Goal: Navigation & Orientation: Find specific page/section

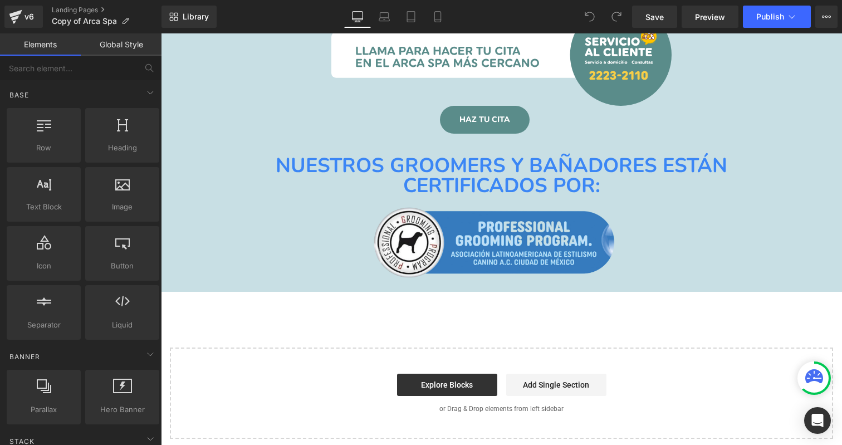
scroll to position [5153, 0]
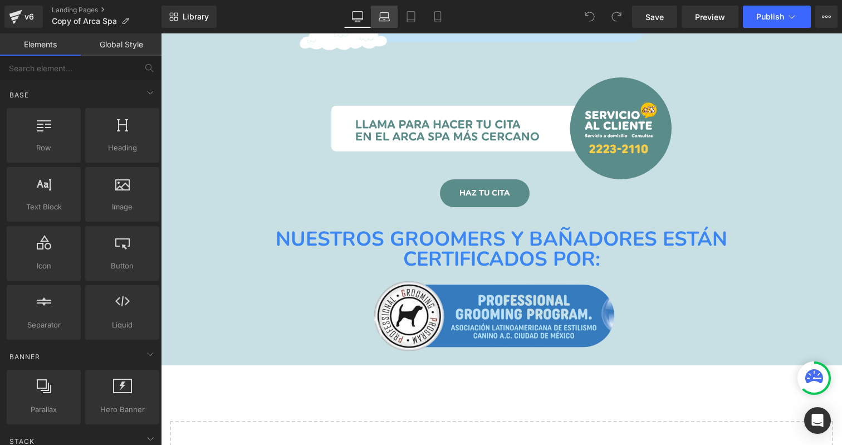
click at [383, 21] on icon at bounding box center [384, 19] width 11 height 3
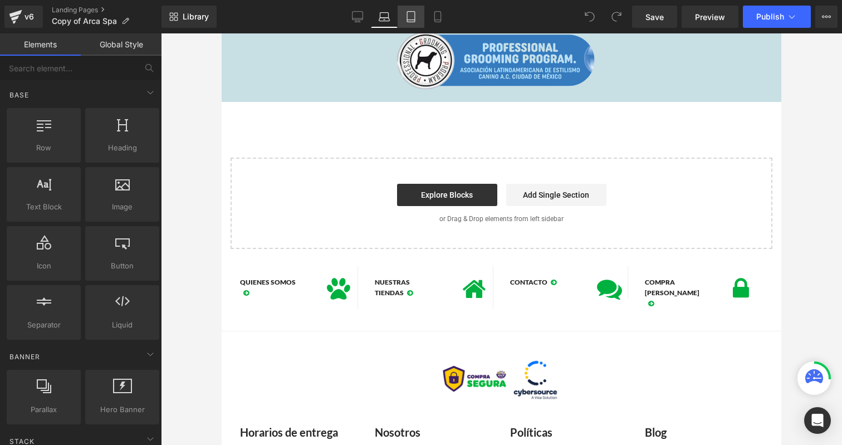
click at [412, 18] on icon at bounding box center [410, 16] width 11 height 11
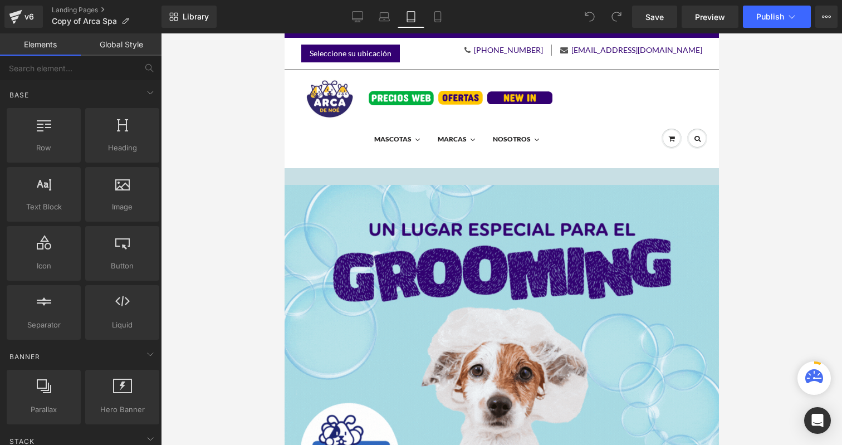
scroll to position [251, 0]
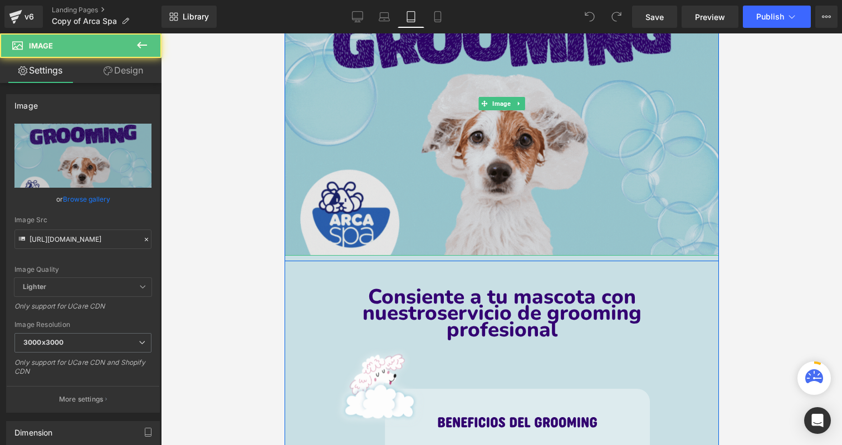
click at [472, 187] on img at bounding box center [501, 104] width 434 height 304
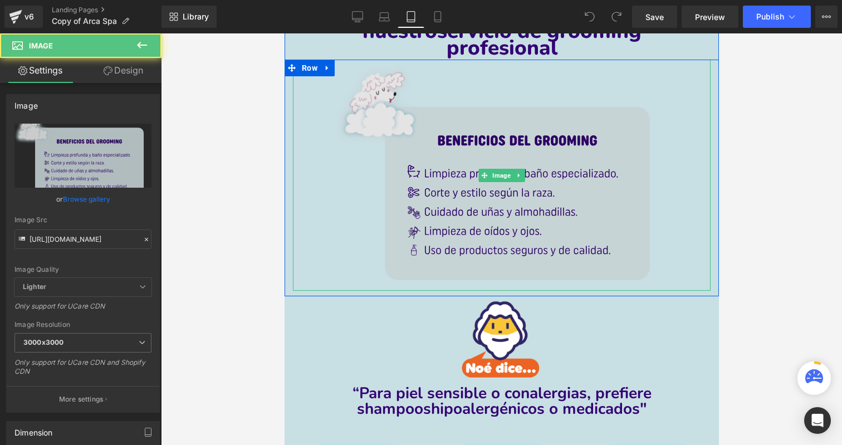
click at [480, 229] on img at bounding box center [501, 175] width 334 height 231
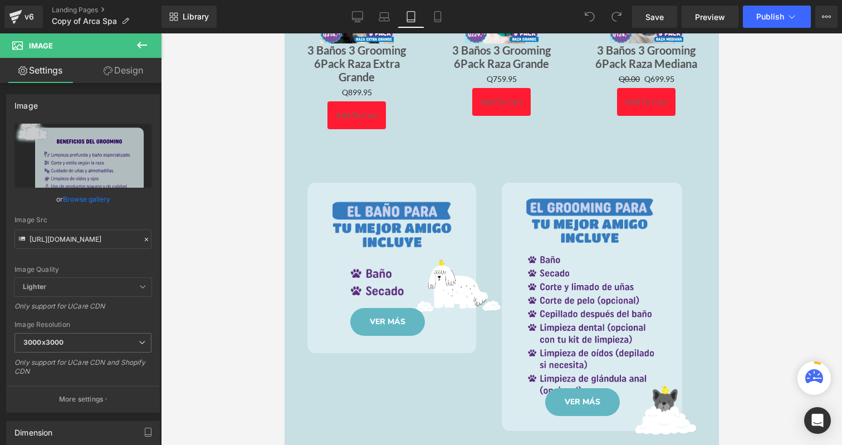
scroll to position [1138, 0]
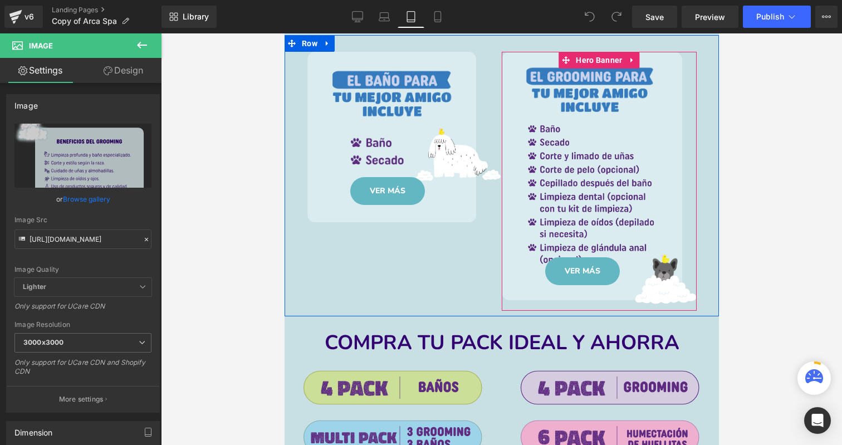
click at [575, 265] on span "Button" at bounding box center [582, 271] width 25 height 13
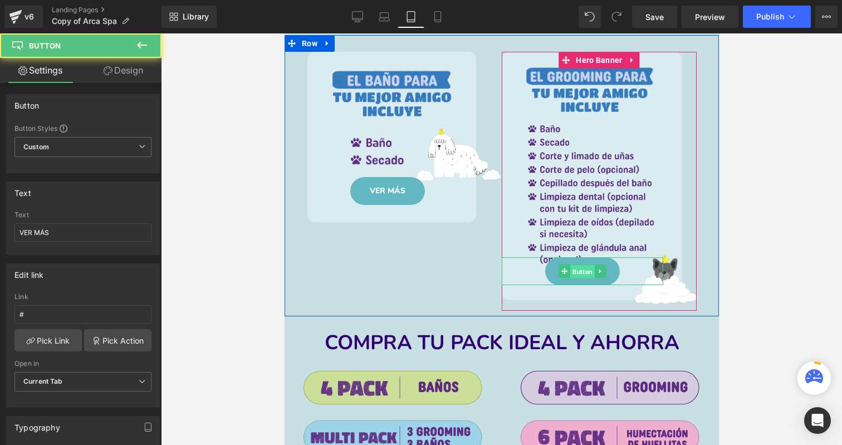
click at [578, 265] on span "Button" at bounding box center [582, 271] width 25 height 13
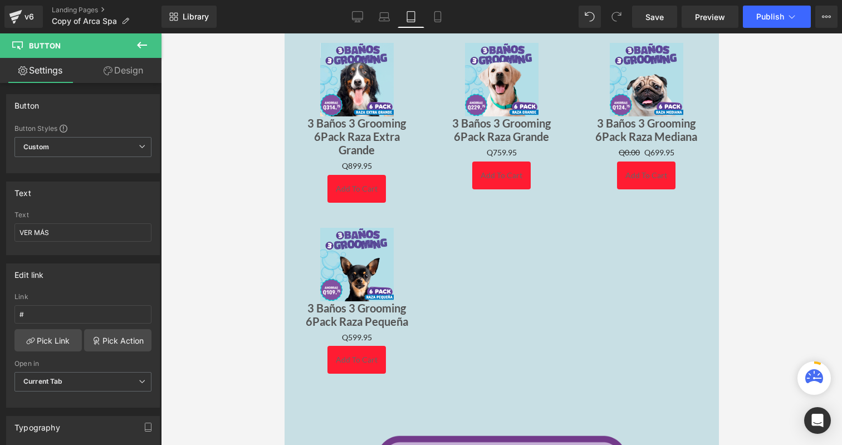
scroll to position [2043, 0]
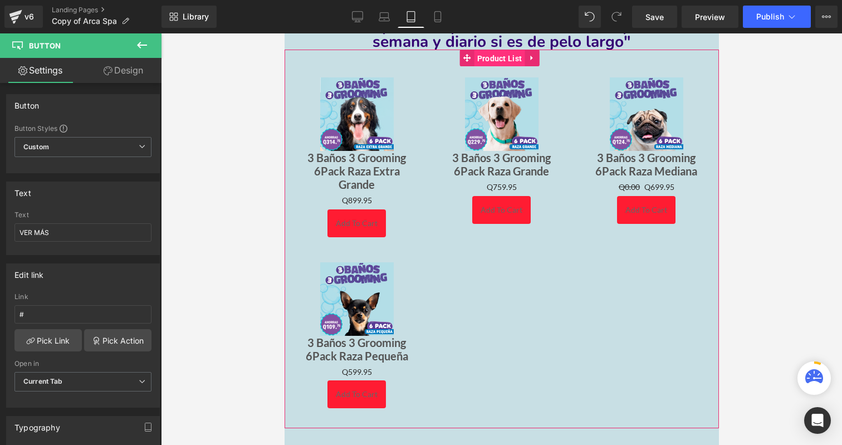
click at [507, 53] on span "Product List" at bounding box center [499, 58] width 51 height 17
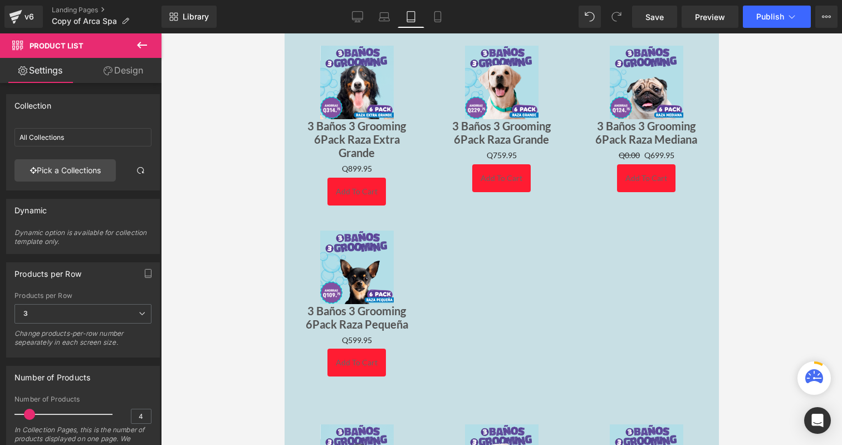
click at [505, 267] on div "Sale Off (P) Image 3 Baños 3 Grooming 6Pack Raza Extra Grande (P) Title Q0 Q899…" at bounding box center [501, 207] width 434 height 378
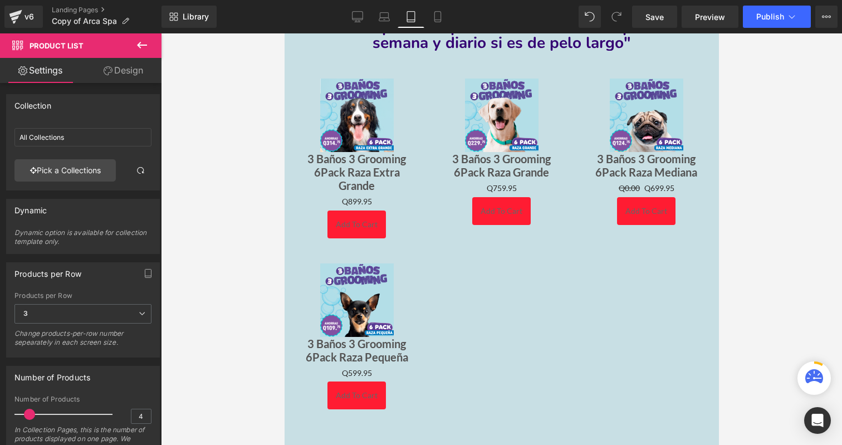
scroll to position [2001, 0]
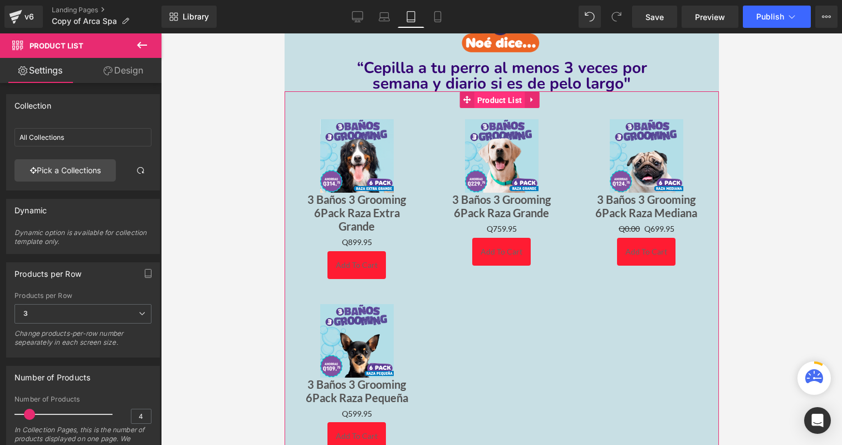
click at [492, 102] on span "Product List" at bounding box center [499, 100] width 51 height 17
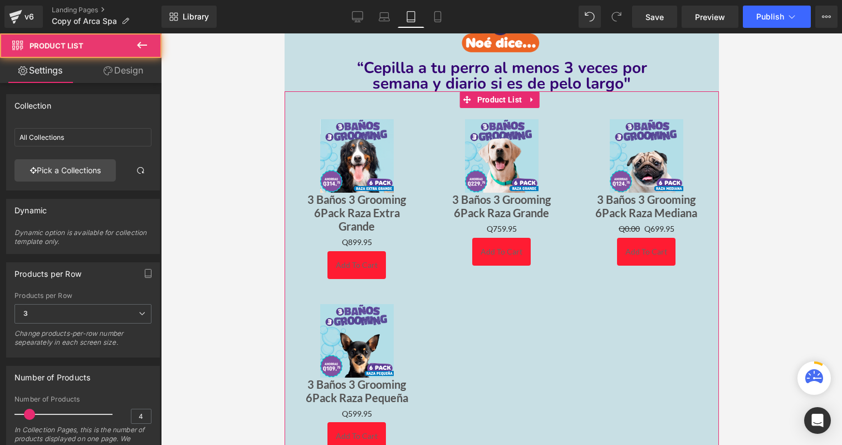
click at [135, 65] on link "Design" at bounding box center [123, 70] width 81 height 25
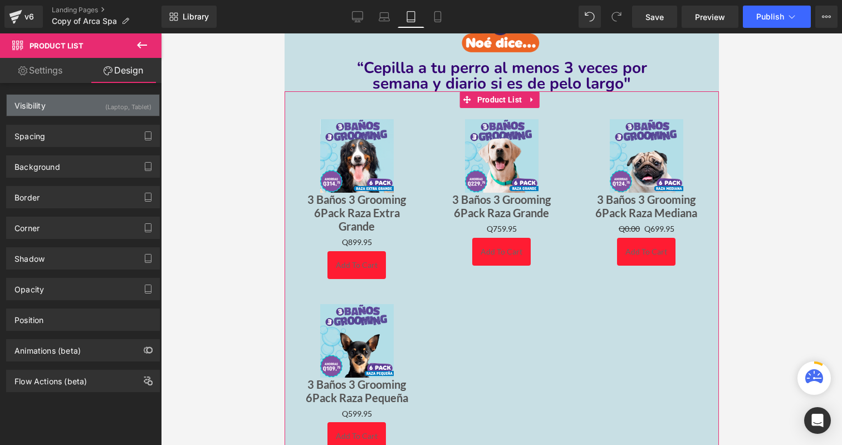
click at [123, 111] on div "(Laptop, Tablet)" at bounding box center [128, 104] width 46 height 18
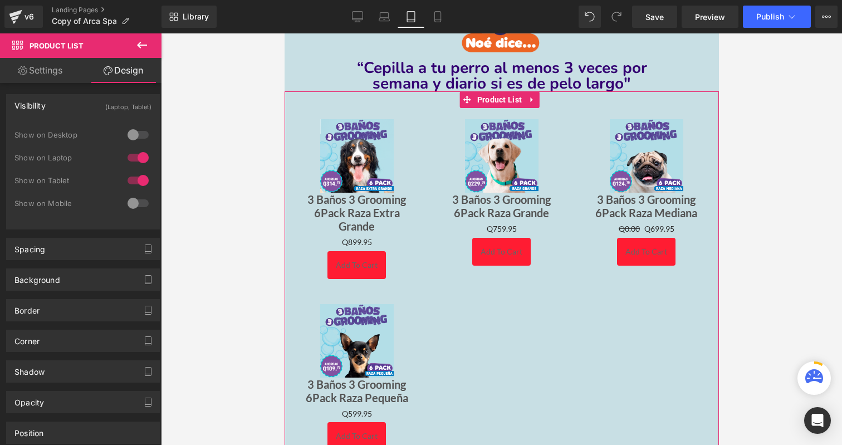
click at [130, 184] on div at bounding box center [138, 181] width 27 height 18
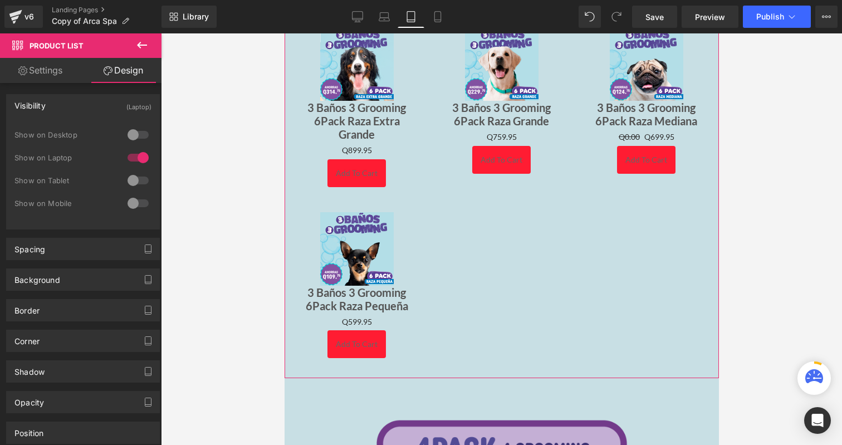
scroll to position [2055, 0]
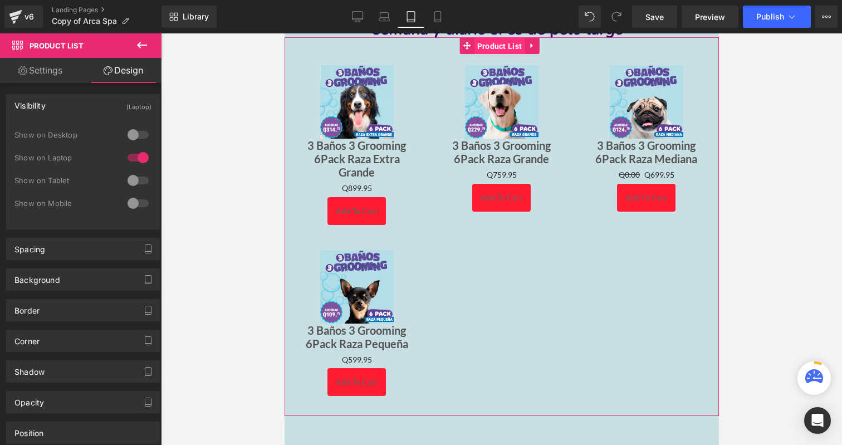
click at [508, 43] on span "Product List" at bounding box center [499, 46] width 51 height 17
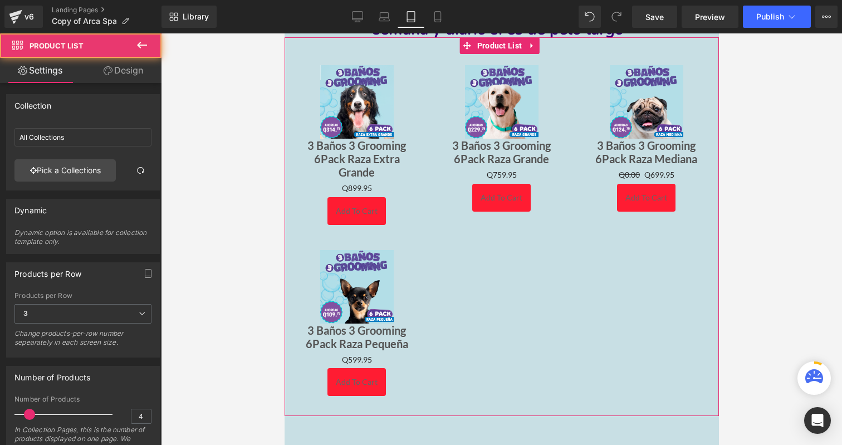
click at [150, 68] on link "Design" at bounding box center [123, 70] width 81 height 25
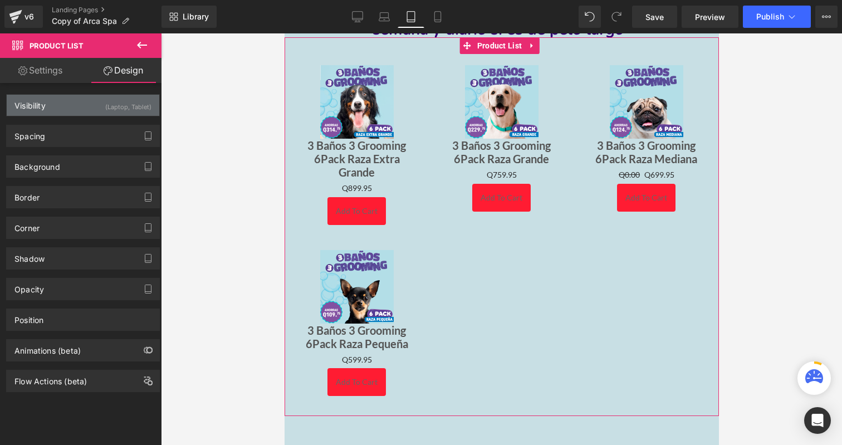
click at [138, 100] on div "(Laptop, Tablet)" at bounding box center [128, 104] width 46 height 18
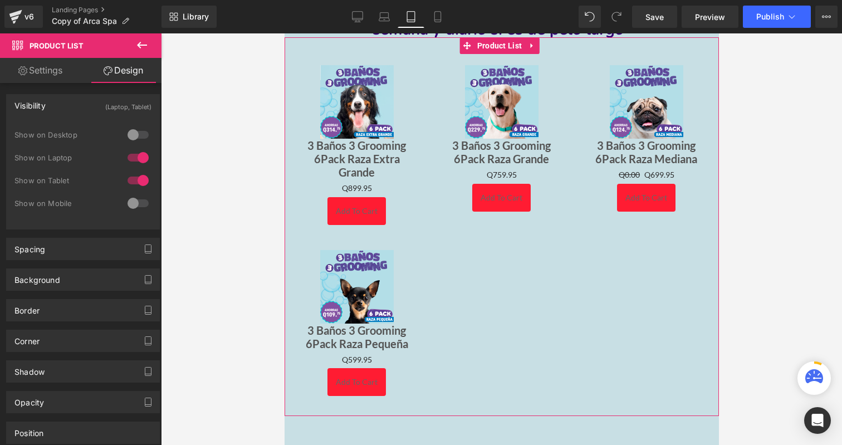
click at [136, 157] on div at bounding box center [138, 158] width 27 height 18
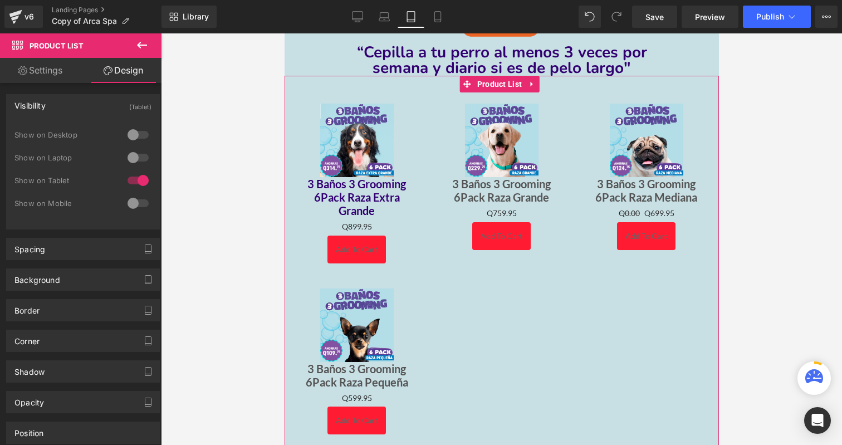
scroll to position [1986, 0]
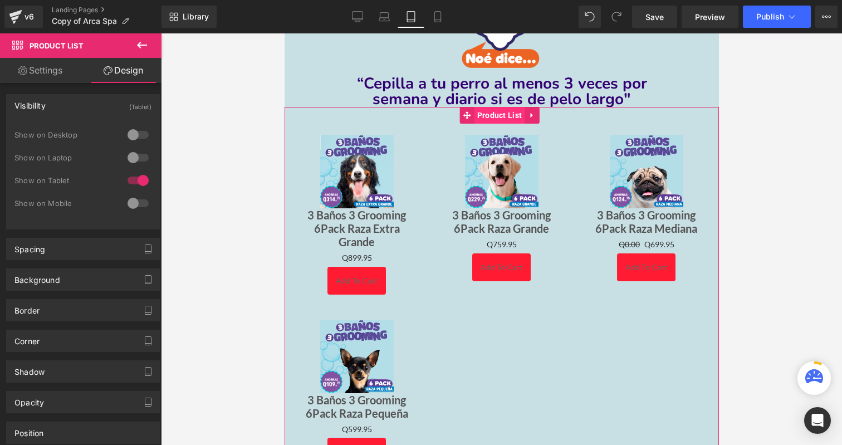
click at [490, 115] on span "Product List" at bounding box center [499, 115] width 51 height 17
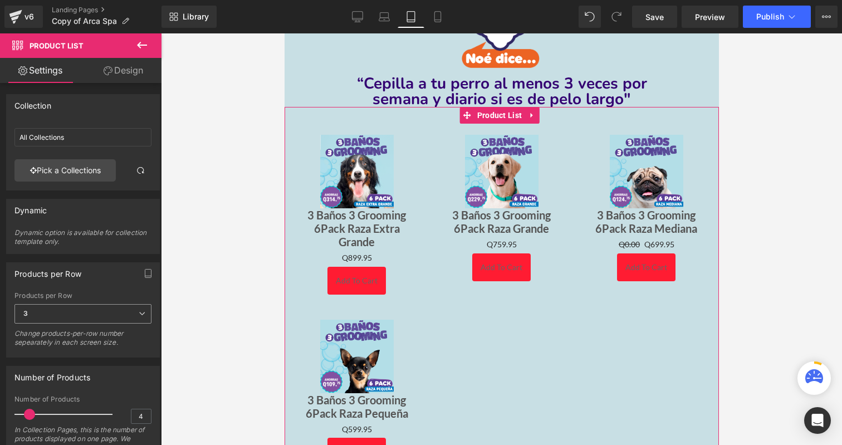
click at [130, 306] on span "3" at bounding box center [82, 313] width 137 height 19
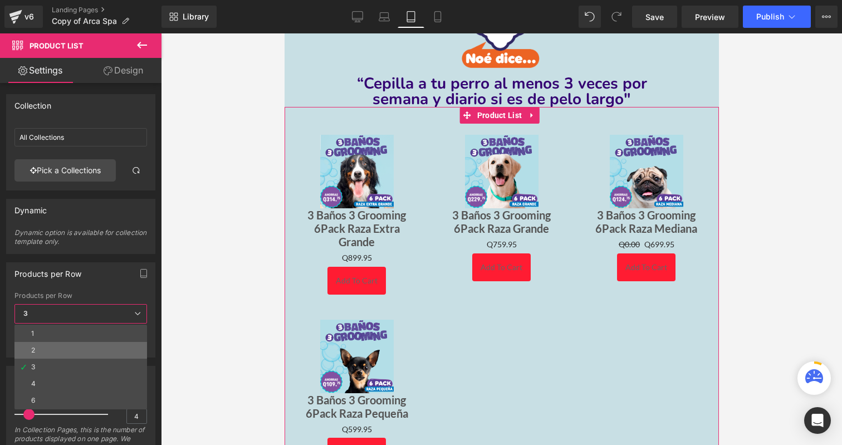
click at [77, 346] on li "2" at bounding box center [80, 350] width 133 height 17
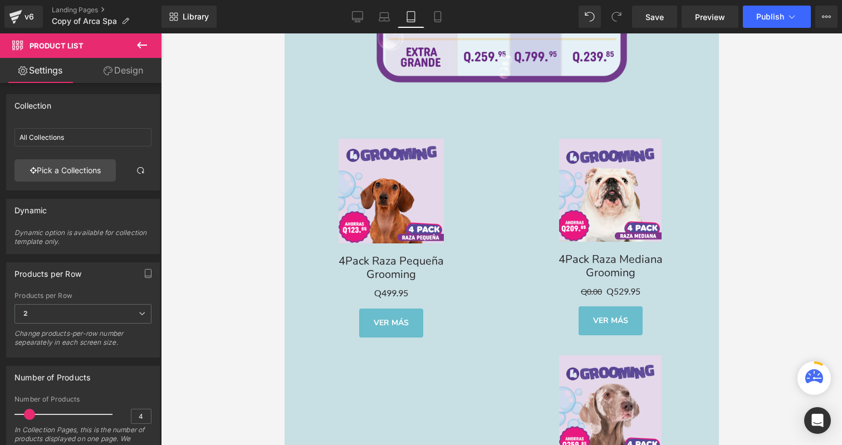
scroll to position [2697, 0]
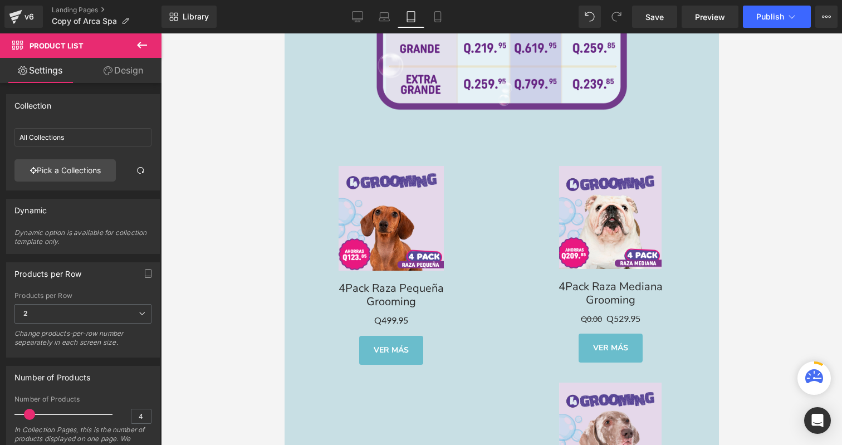
click at [482, 172] on link "Sale Off" at bounding box center [391, 218] width 210 height 105
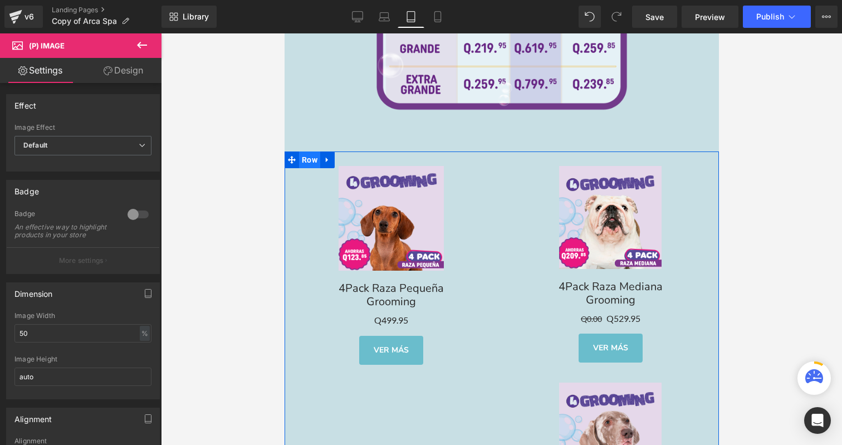
click at [310, 153] on span "Row" at bounding box center [309, 159] width 21 height 17
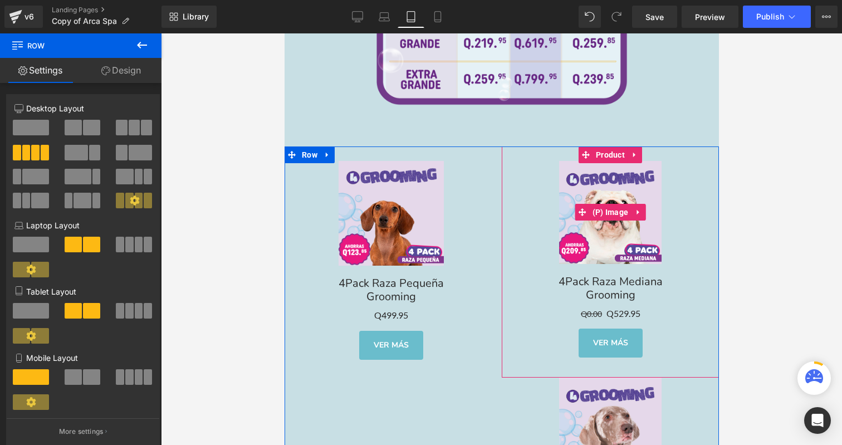
scroll to position [2871, 0]
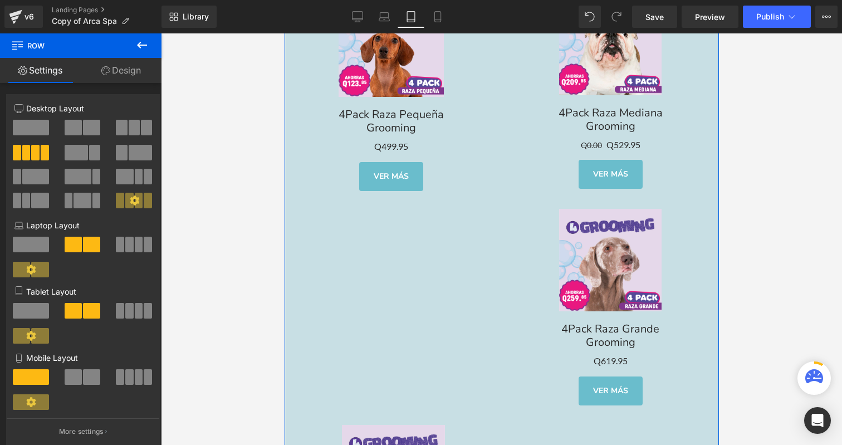
click at [404, 305] on div "Sale Off (P) Image 4Pack Raza Pequeña Grooming Text Block Q0 Q499.95 (P) Price …" at bounding box center [501, 310] width 434 height 664
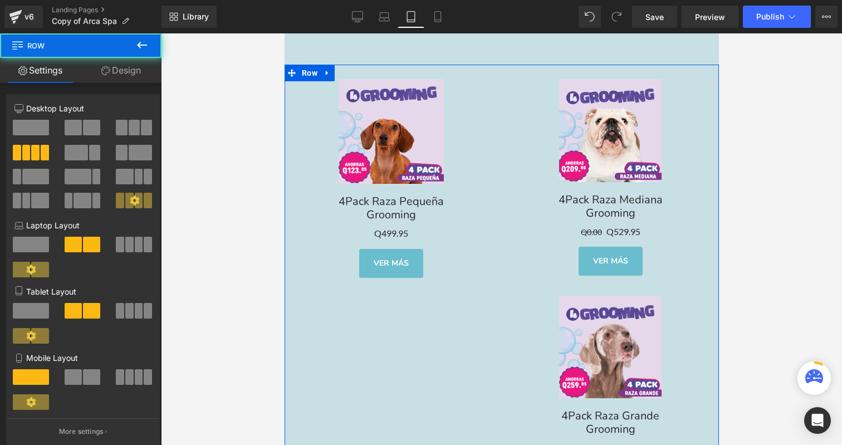
scroll to position [2673, 0]
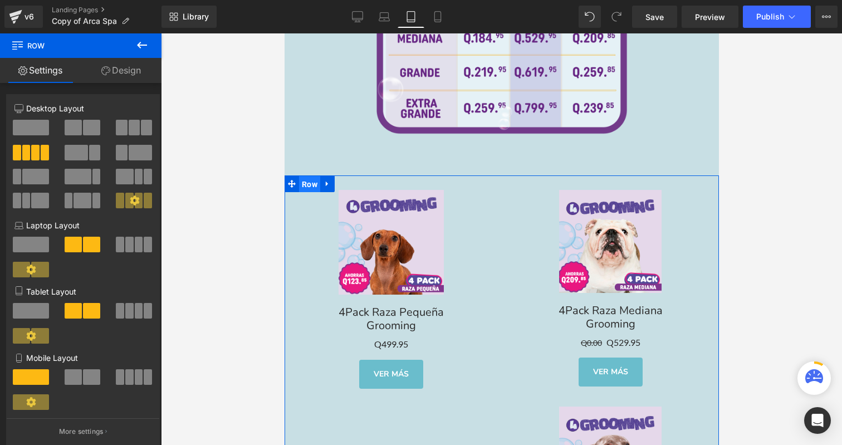
click at [301, 179] on span "Row" at bounding box center [309, 184] width 21 height 17
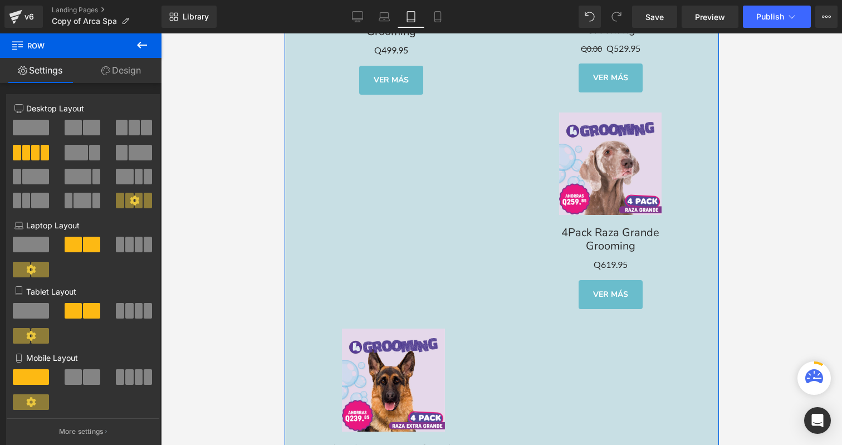
scroll to position [3013, 0]
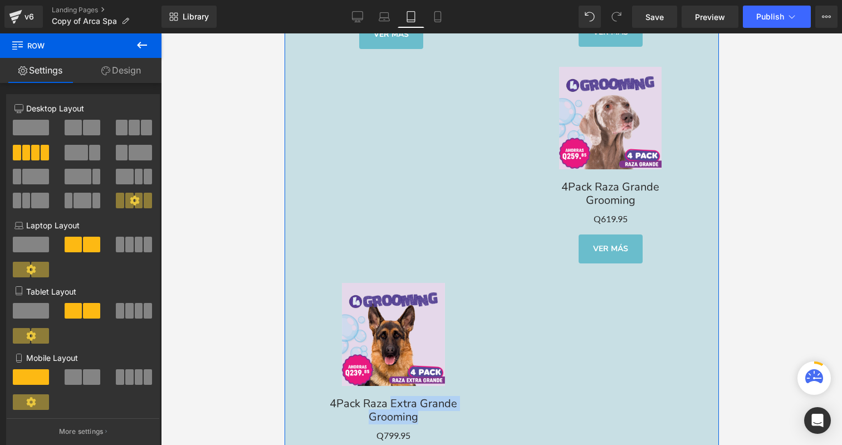
click at [390, 397] on div "4Pack Raza Extra Grande Grooming Text Block" at bounding box center [393, 410] width 206 height 27
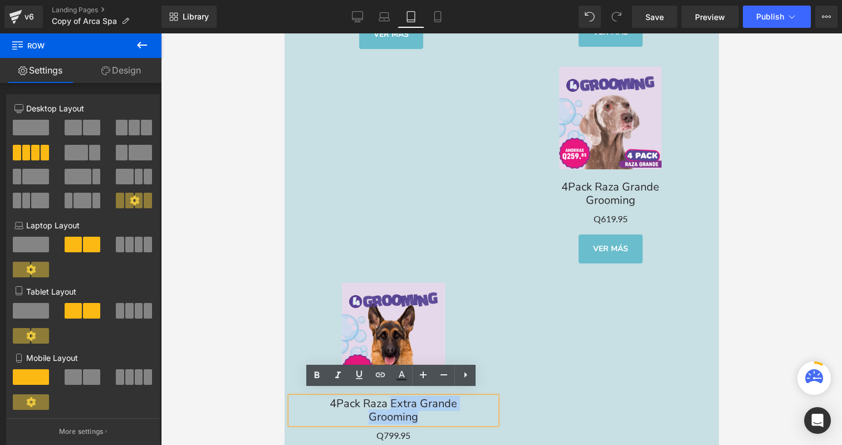
click at [412, 248] on div "Sale Off (P) Image 4Pack Raza Pequeña Grooming Text Block Q0 Q499.95 (P) Price …" at bounding box center [501, 168] width 434 height 664
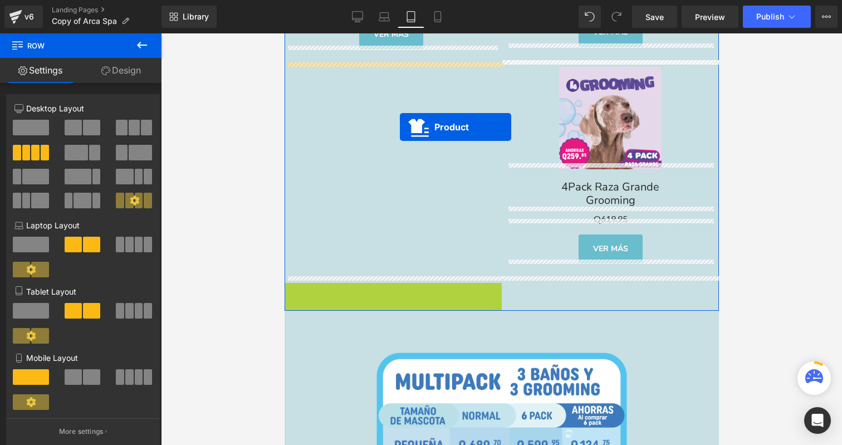
drag, startPoint x: 392, startPoint y: 286, endPoint x: 399, endPoint y: 127, distance: 158.9
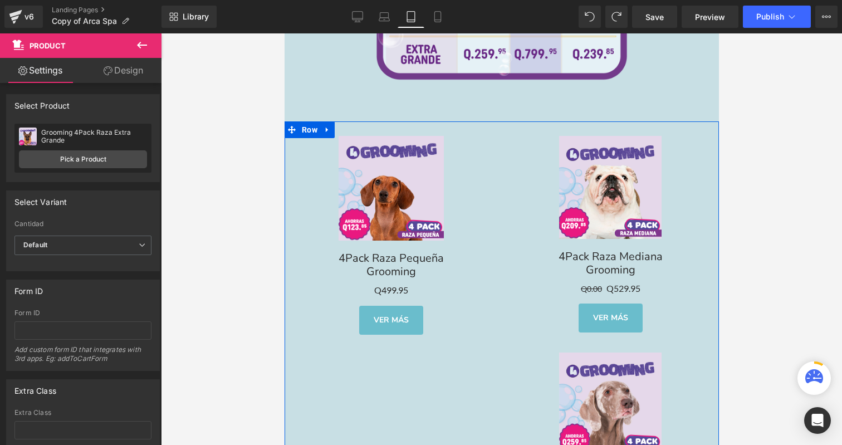
scroll to position [2626, 0]
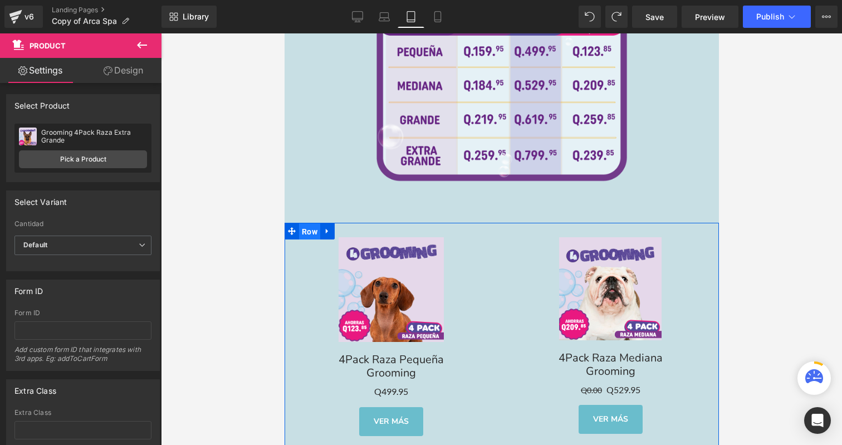
click at [309, 224] on span "Row" at bounding box center [309, 231] width 21 height 17
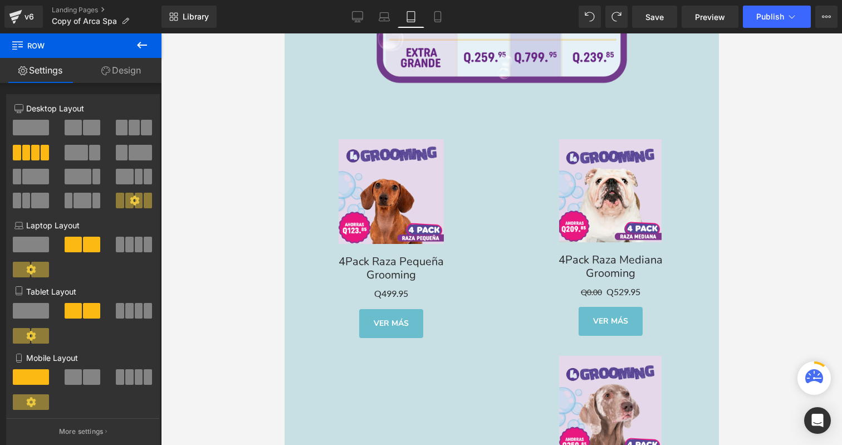
scroll to position [2700, 0]
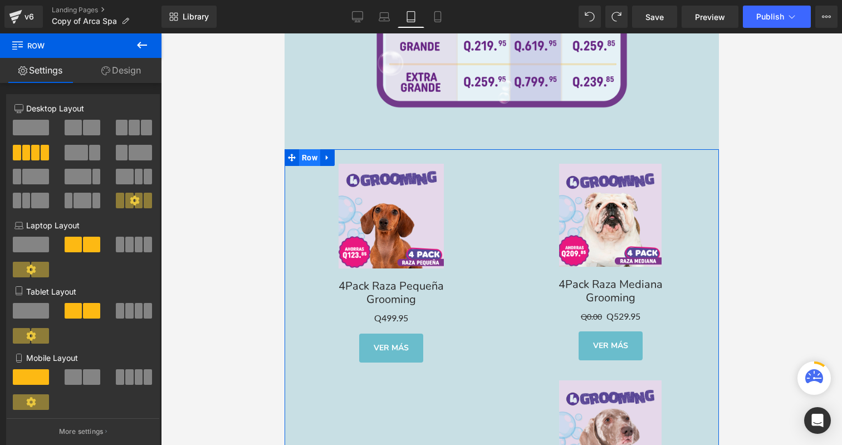
click at [310, 151] on span "Row" at bounding box center [309, 157] width 21 height 17
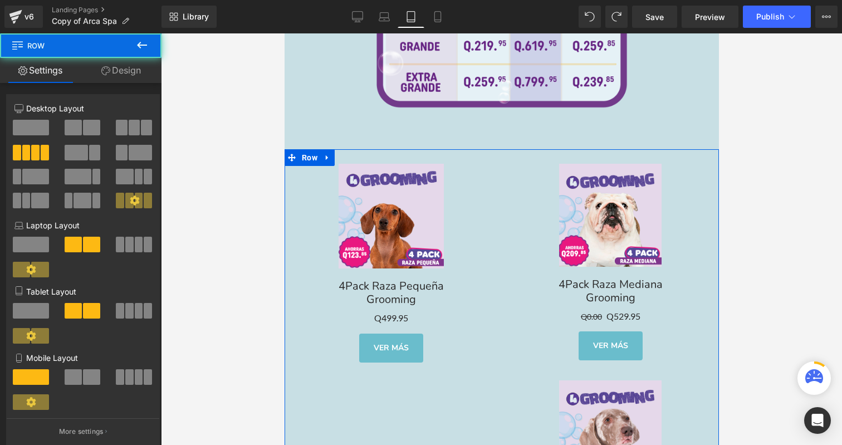
click at [104, 72] on icon at bounding box center [105, 70] width 9 height 9
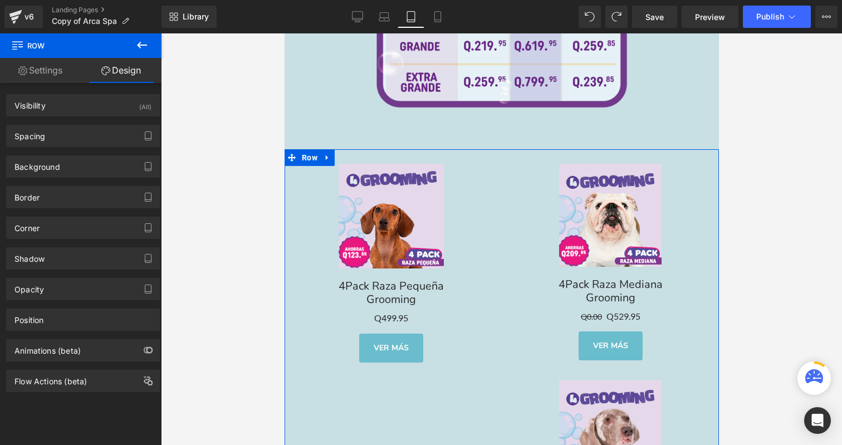
click at [119, 118] on div "Spacing [GEOGRAPHIC_DATA] 0 auto 0 auto [GEOGRAPHIC_DATA] 0 0.2 0 0.8 Setup Glo…" at bounding box center [83, 131] width 167 height 31
click at [119, 113] on div "Visibility (All)" at bounding box center [83, 105] width 153 height 21
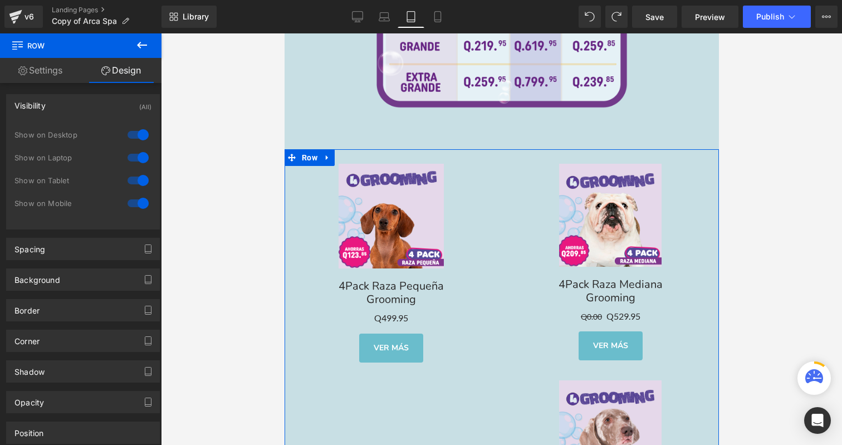
click at [136, 177] on div at bounding box center [138, 181] width 27 height 18
click at [311, 153] on span "Row" at bounding box center [309, 158] width 21 height 17
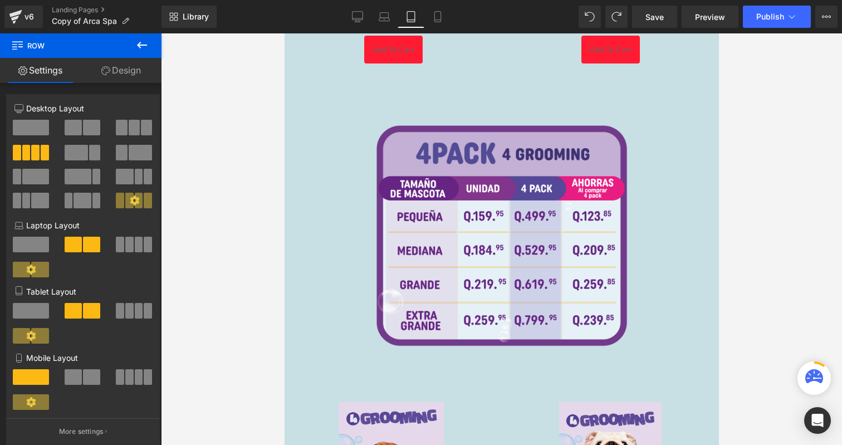
scroll to position [2611, 0]
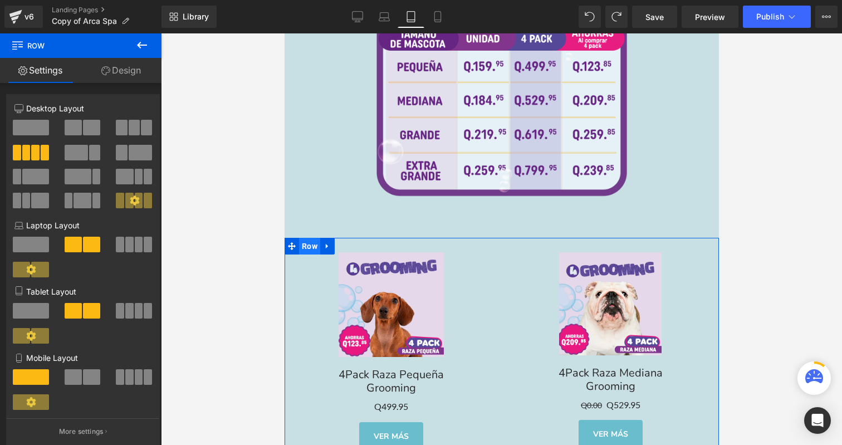
click at [304, 238] on span "Row" at bounding box center [309, 246] width 21 height 17
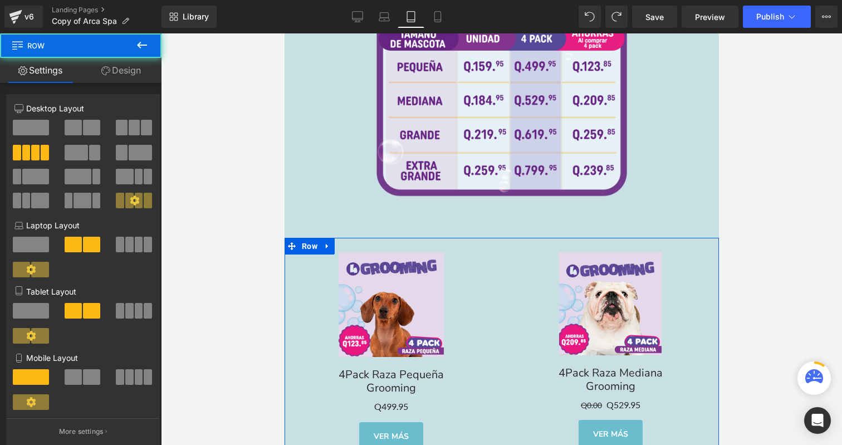
click at [125, 68] on link "Design" at bounding box center [121, 70] width 81 height 25
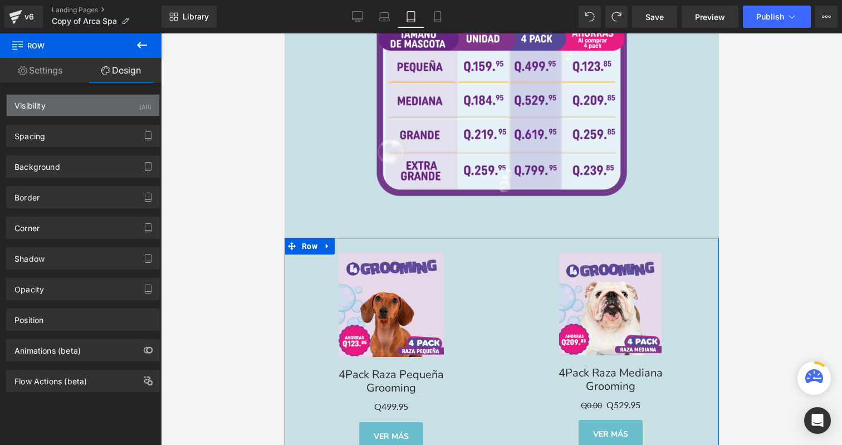
click at [124, 102] on div "Visibility (All)" at bounding box center [83, 105] width 153 height 21
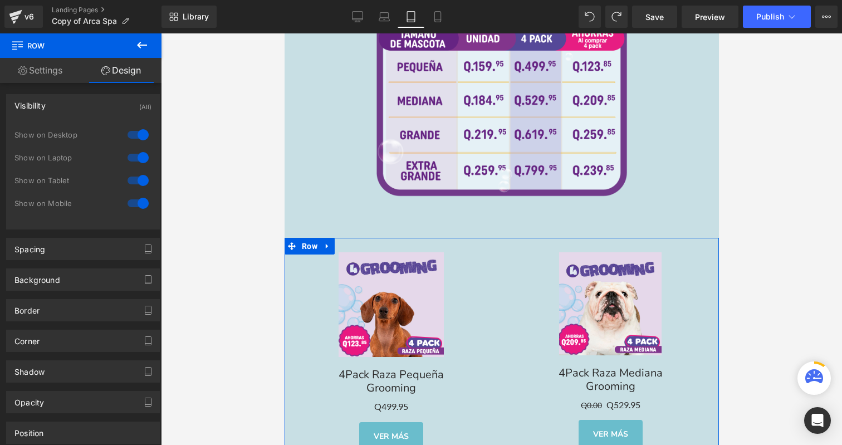
click at [141, 199] on div at bounding box center [138, 203] width 27 height 18
click at [140, 159] on div at bounding box center [138, 158] width 27 height 18
click at [137, 137] on div at bounding box center [138, 135] width 27 height 18
click at [307, 243] on span "Row" at bounding box center [309, 246] width 21 height 17
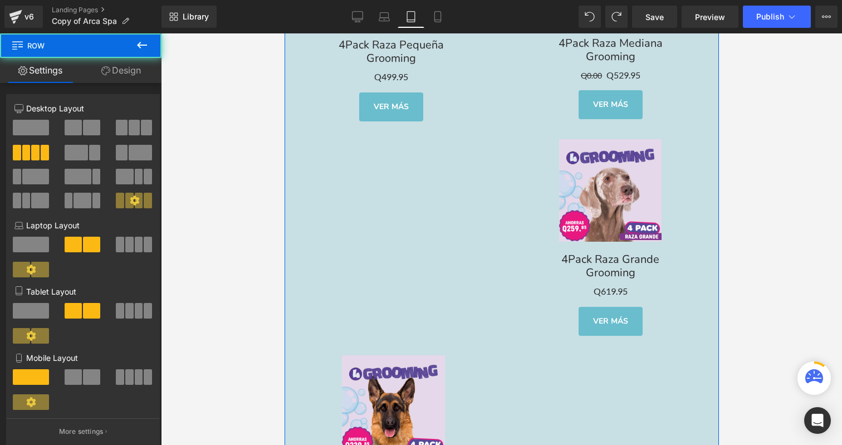
scroll to position [3045, 0]
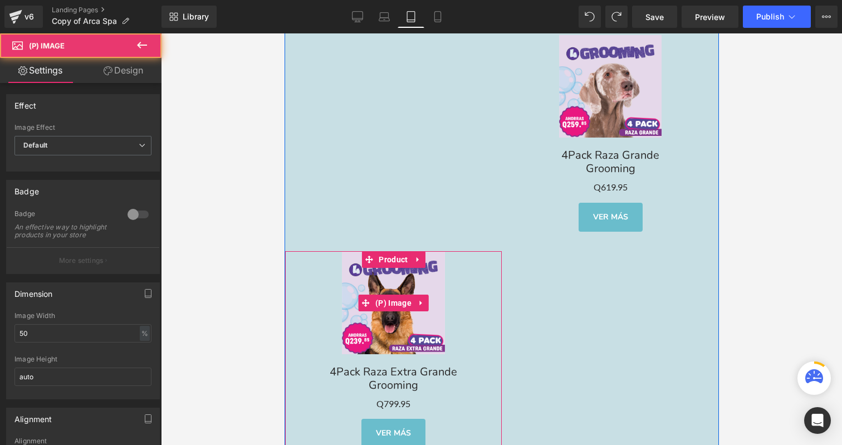
click at [382, 299] on div "Sale Off (P) Image" at bounding box center [393, 302] width 206 height 103
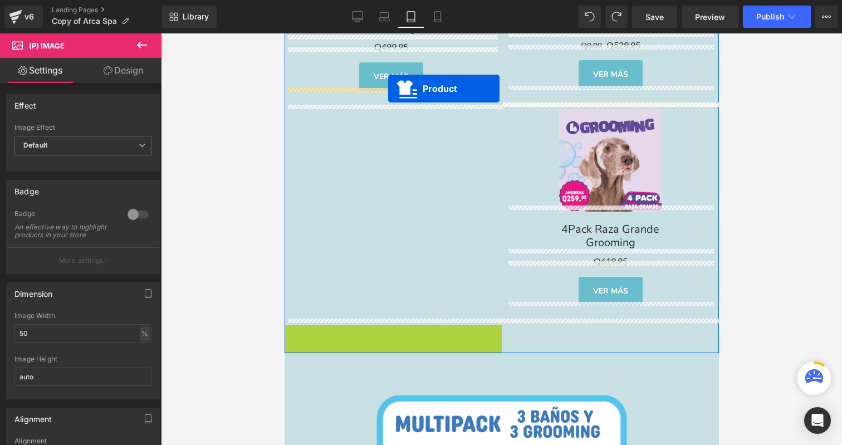
scroll to position [2949, 0]
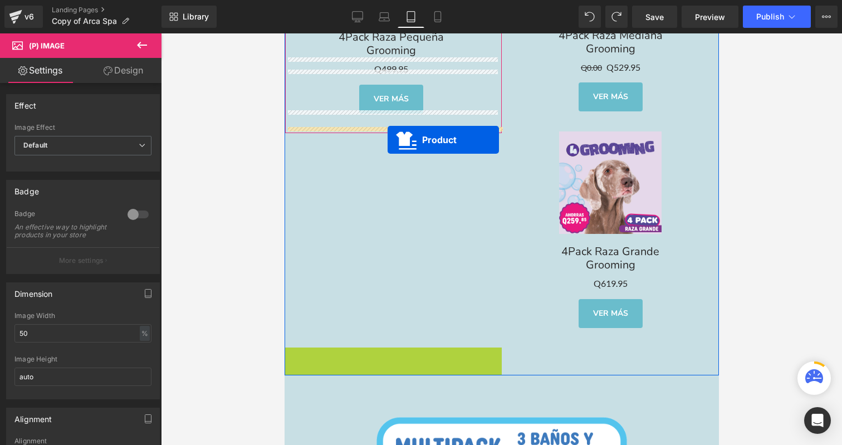
drag, startPoint x: 387, startPoint y: 282, endPoint x: 387, endPoint y: 140, distance: 142.0
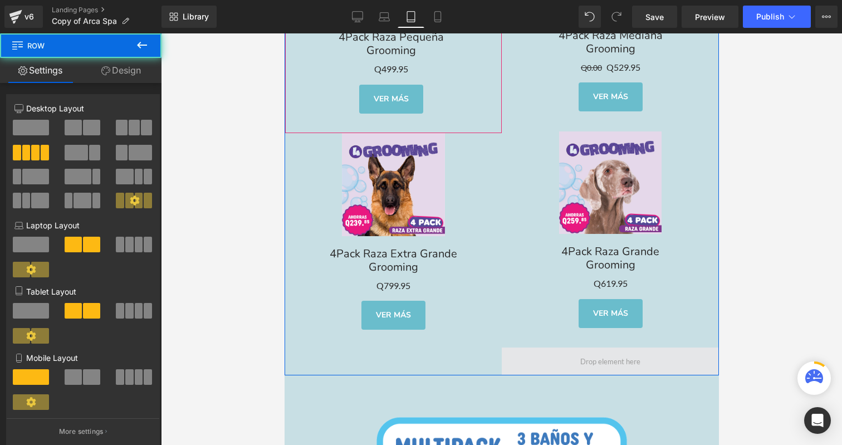
click at [556, 360] on span at bounding box center [609, 362] width 217 height 28
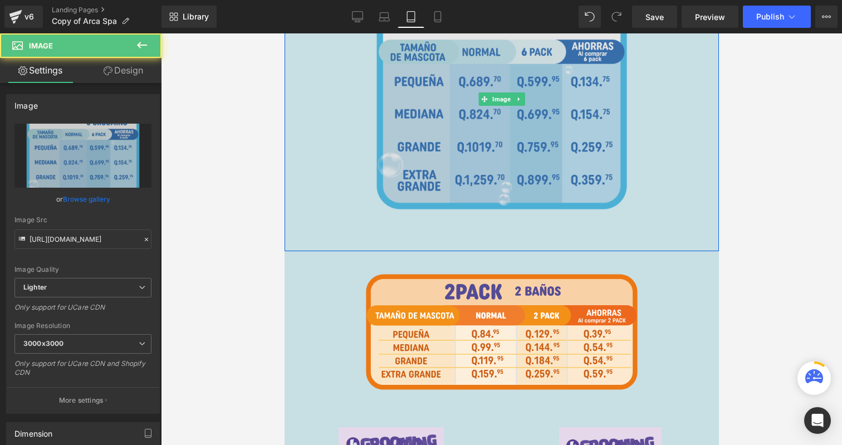
click at [518, 230] on img at bounding box center [501, 99] width 304 height 304
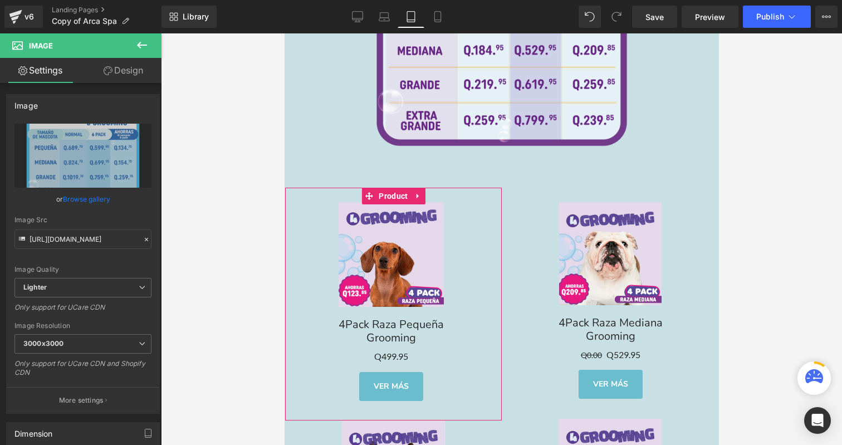
scroll to position [2580, 0]
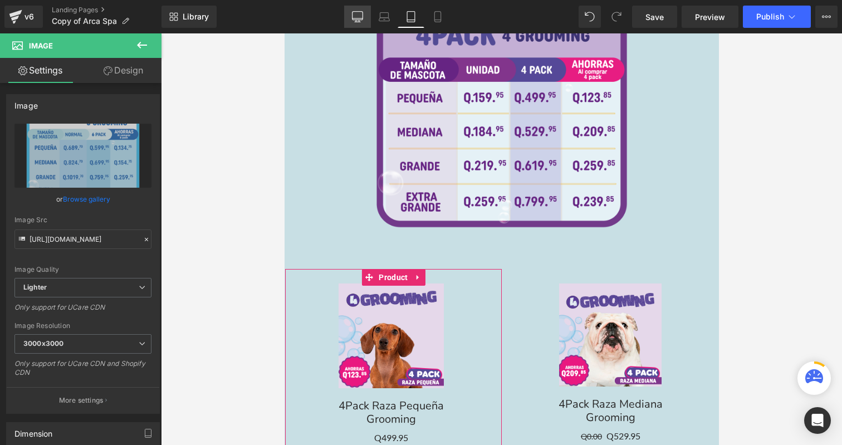
click at [367, 22] on link "Desktop" at bounding box center [357, 17] width 27 height 22
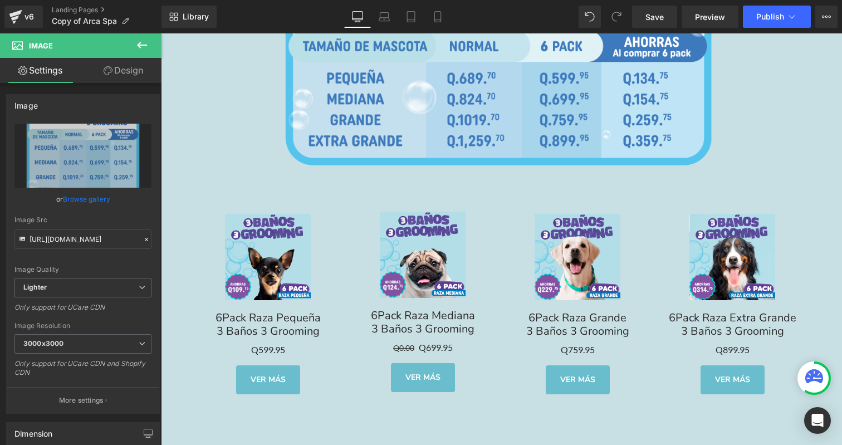
scroll to position [3032, 0]
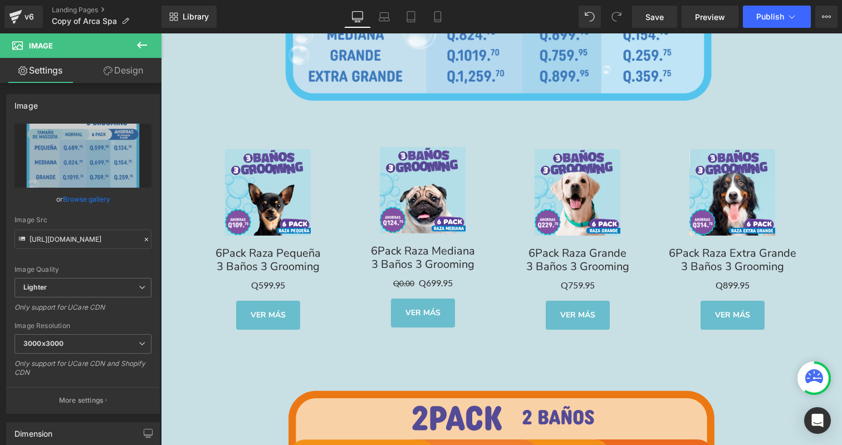
click at [362, 136] on div "Sale Off (P) Image 6Pack Raza Mediana 3 Baños 3 Grooming Text Block Q0.00 Q699.…" at bounding box center [422, 240] width 155 height 214
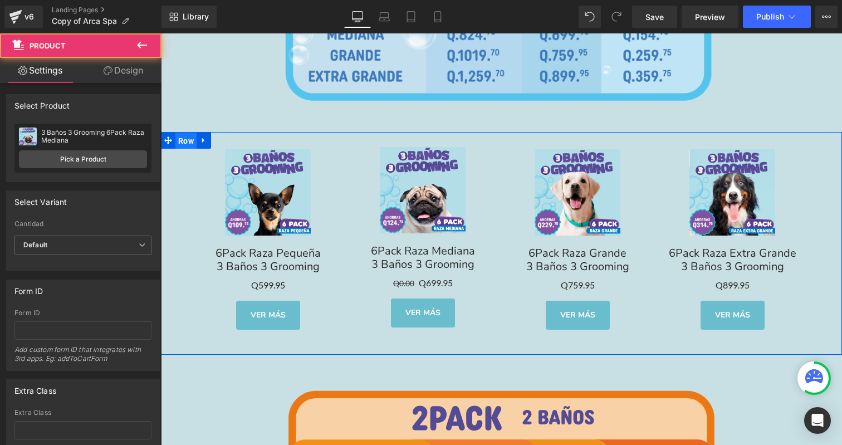
click at [184, 135] on span "Row" at bounding box center [185, 141] width 21 height 17
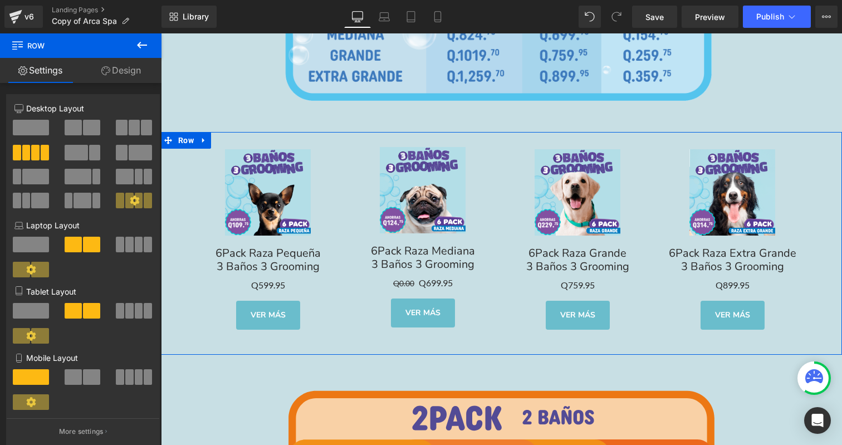
click at [121, 71] on link "Design" at bounding box center [121, 70] width 81 height 25
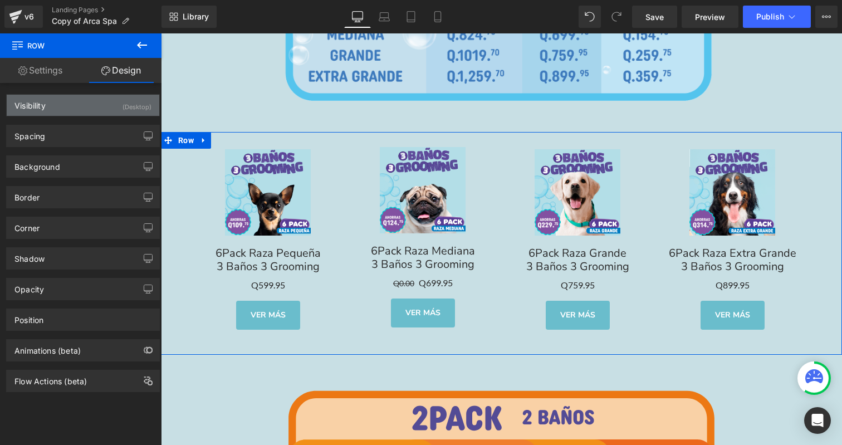
click at [130, 101] on div "(Desktop)" at bounding box center [137, 104] width 29 height 18
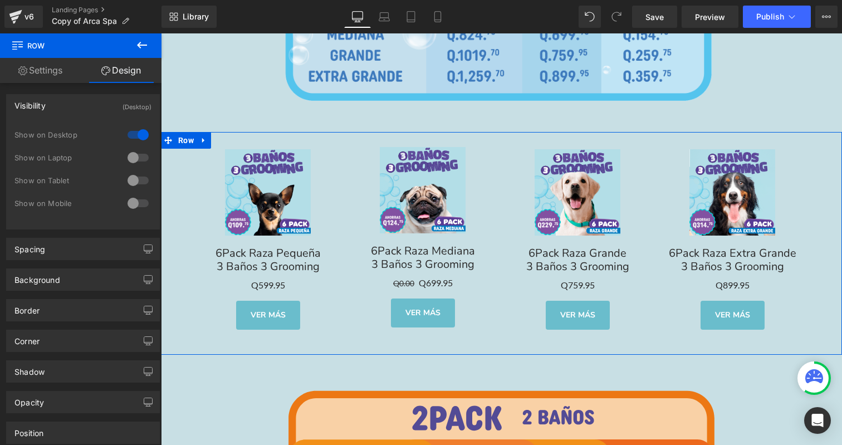
click at [138, 179] on div at bounding box center [138, 181] width 27 height 18
click at [190, 135] on span "Row" at bounding box center [185, 140] width 21 height 17
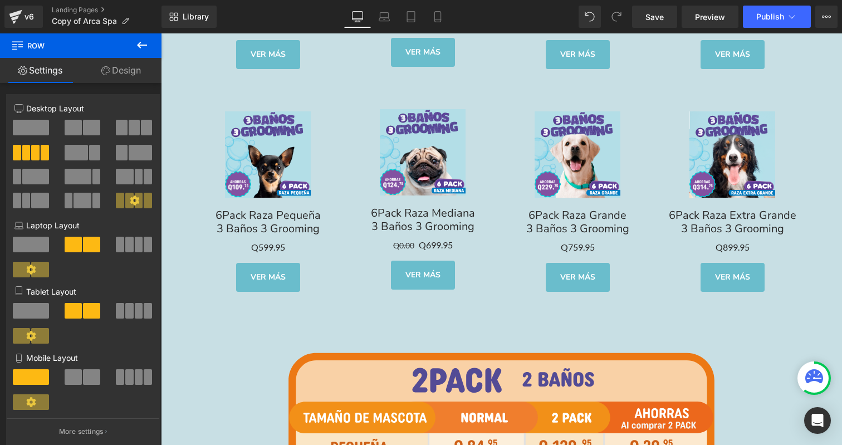
scroll to position [3303, 0]
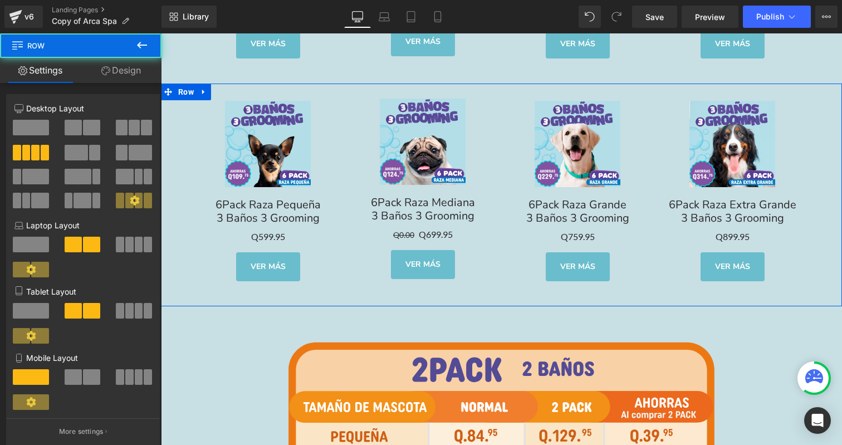
click at [187, 97] on div "Sale Off (P) Image 6Pack Raza Pequeña 3 Baños 3 Grooming Text Block Q0 Q599.95 …" at bounding box center [501, 195] width 681 height 223
click at [187, 84] on span "Row" at bounding box center [185, 92] width 21 height 17
click at [135, 73] on link "Design" at bounding box center [121, 70] width 81 height 25
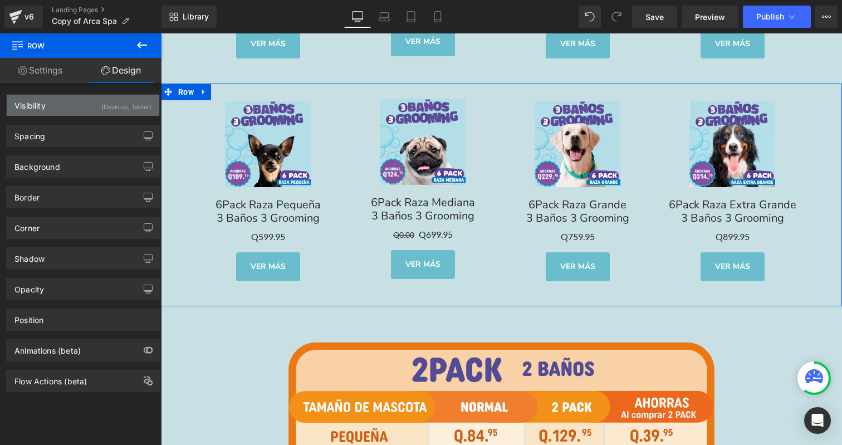
click at [135, 110] on div "(Desktop, Tablet)" at bounding box center [126, 104] width 50 height 18
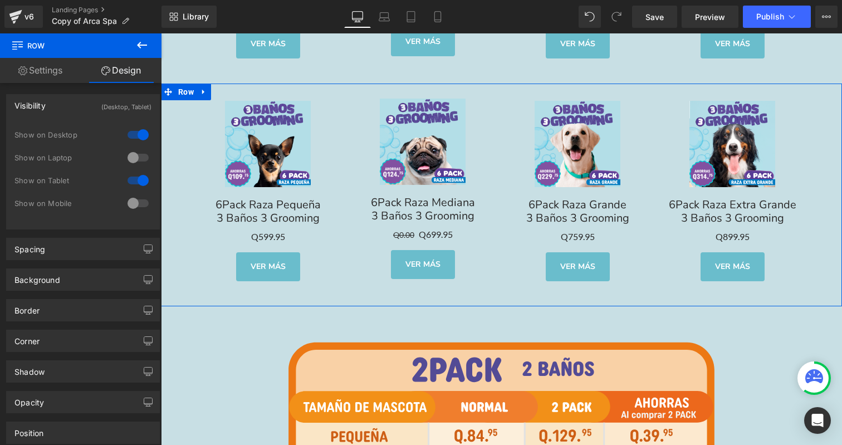
click at [129, 173] on div at bounding box center [138, 181] width 27 height 18
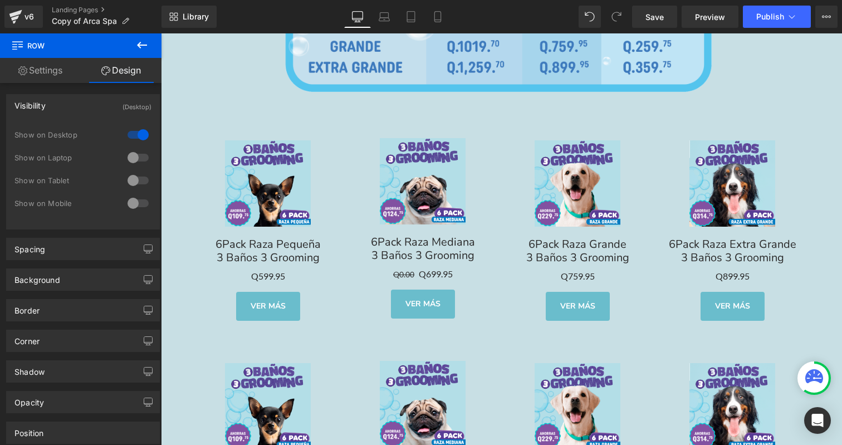
scroll to position [3026, 0]
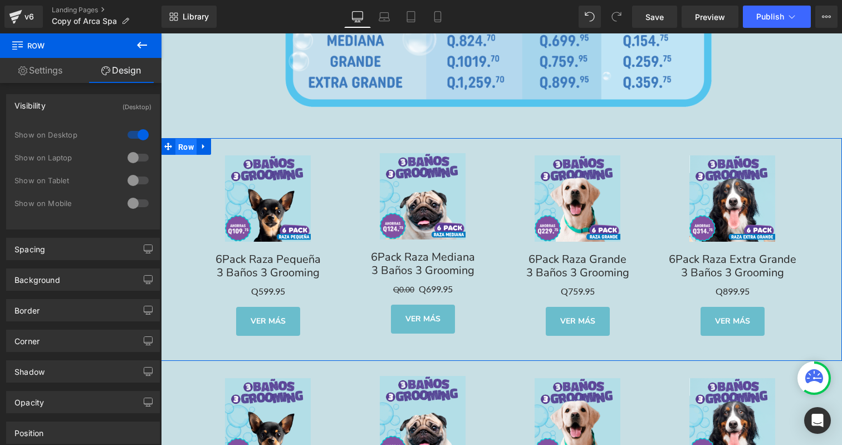
click at [188, 140] on span "Row" at bounding box center [185, 147] width 21 height 17
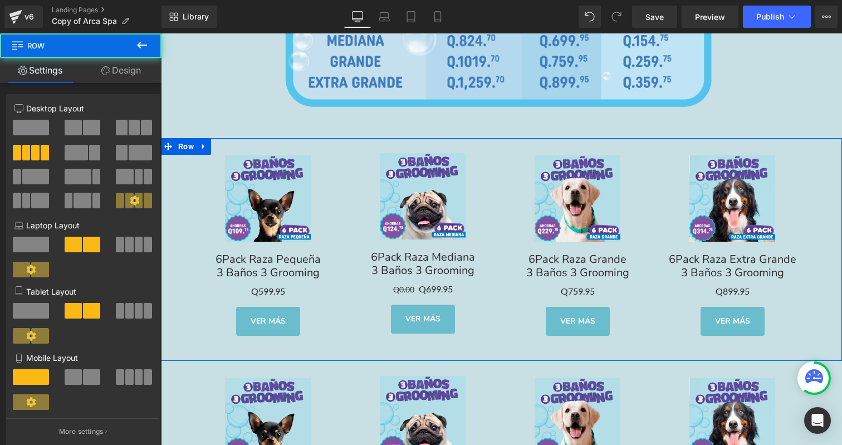
click at [123, 73] on link "Design" at bounding box center [121, 70] width 81 height 25
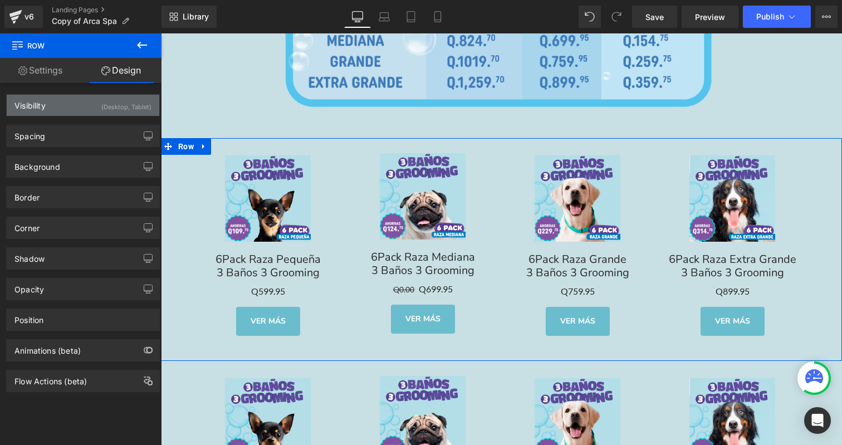
click at [124, 109] on div "(Desktop, Tablet)" at bounding box center [126, 104] width 50 height 18
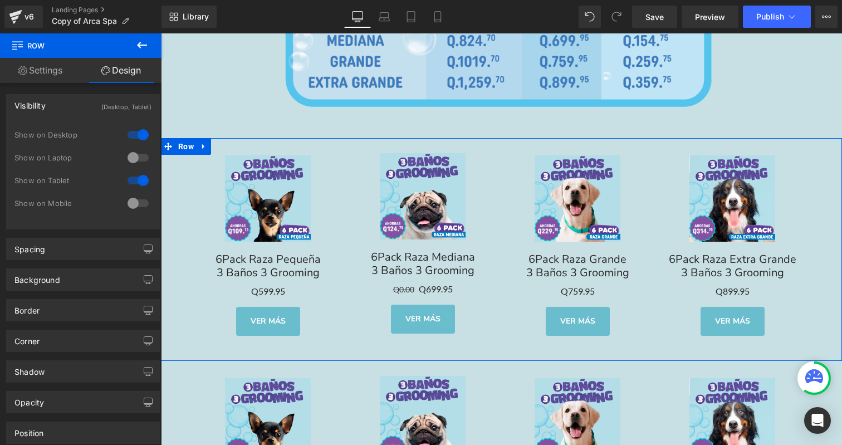
click at [134, 137] on div at bounding box center [138, 135] width 27 height 18
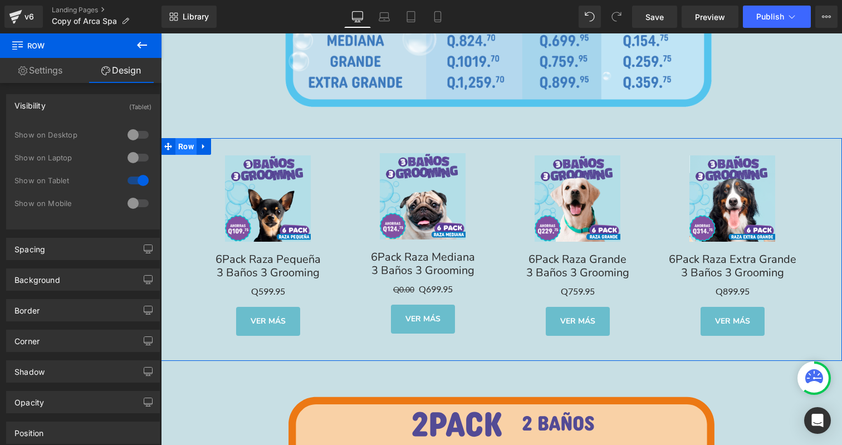
click at [182, 146] on span "Row" at bounding box center [185, 146] width 21 height 17
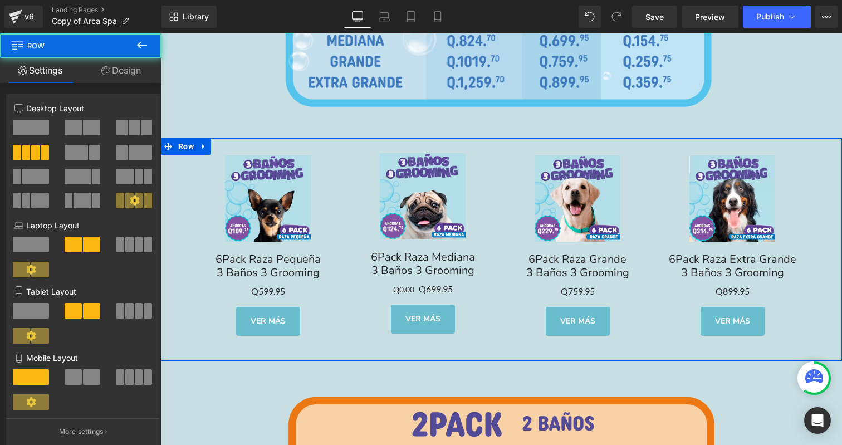
click at [123, 79] on link "Design" at bounding box center [121, 70] width 81 height 25
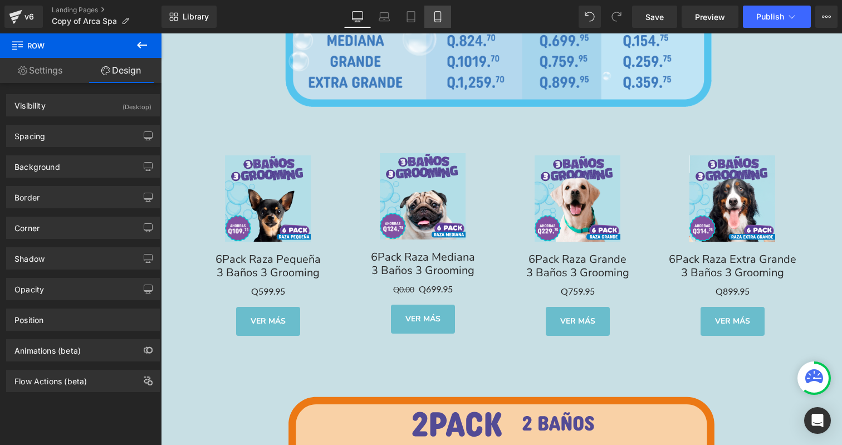
click at [426, 19] on link "Mobile" at bounding box center [437, 17] width 27 height 22
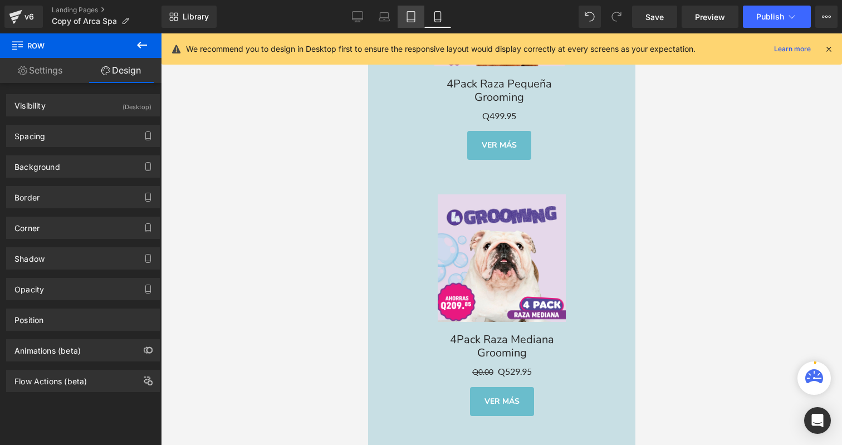
scroll to position [0, 0]
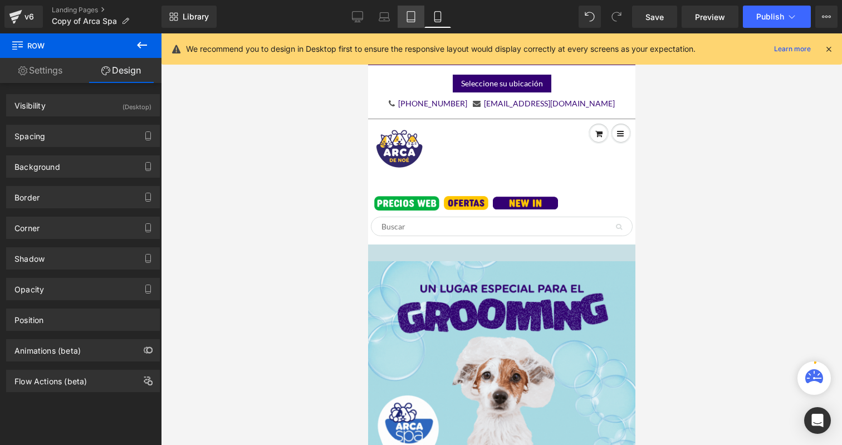
click at [418, 19] on link "Tablet" at bounding box center [411, 17] width 27 height 22
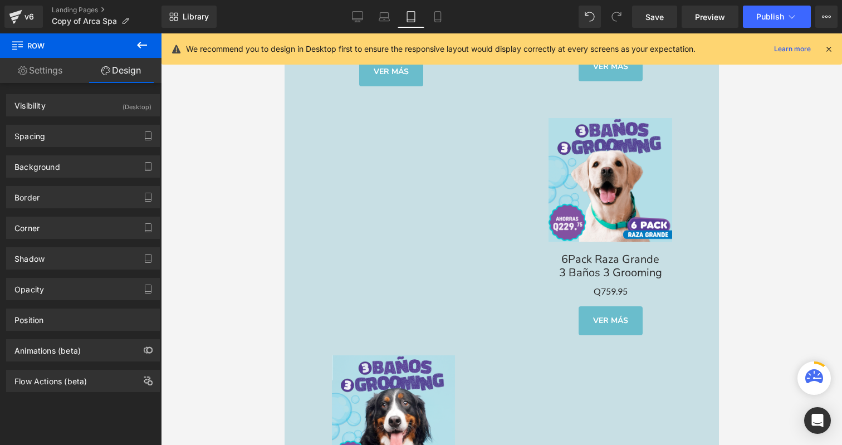
scroll to position [3797, 0]
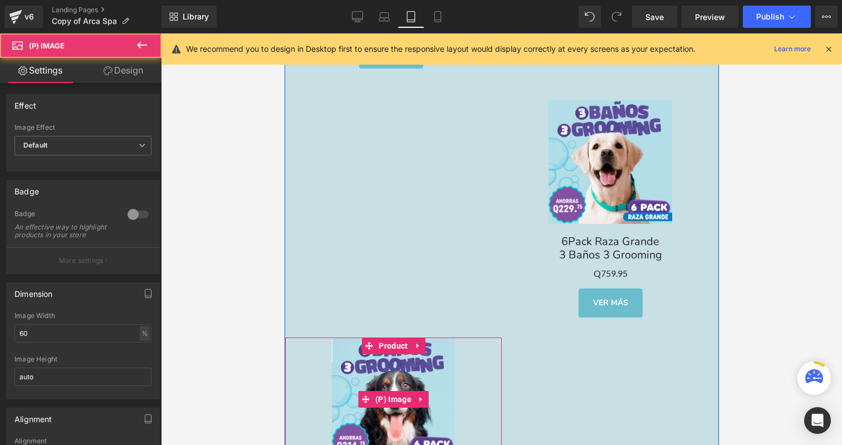
click at [417, 354] on img at bounding box center [393, 400] width 124 height 124
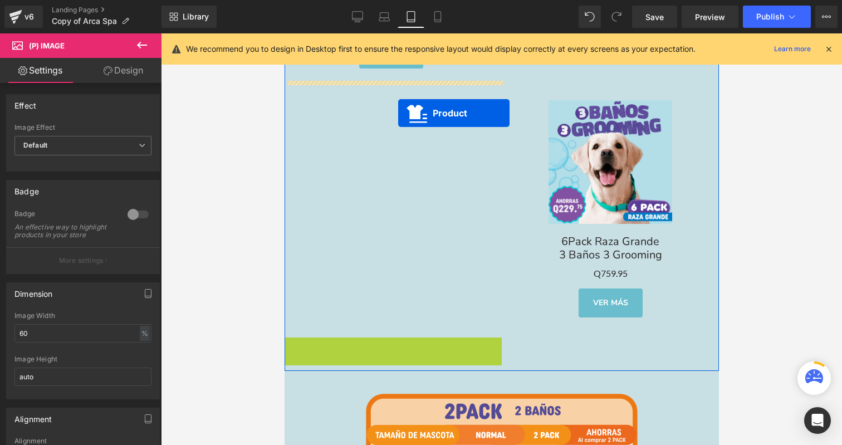
drag, startPoint x: 388, startPoint y: 339, endPoint x: 398, endPoint y: 113, distance: 225.8
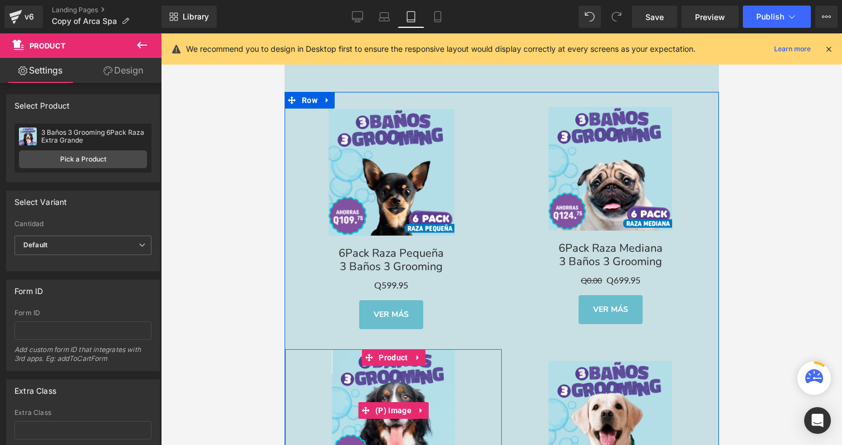
scroll to position [3555, 0]
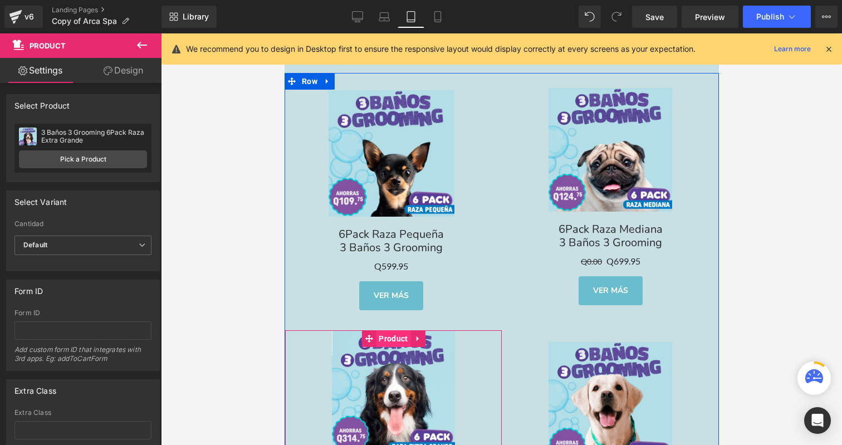
click at [389, 330] on span "Product" at bounding box center [392, 338] width 35 height 17
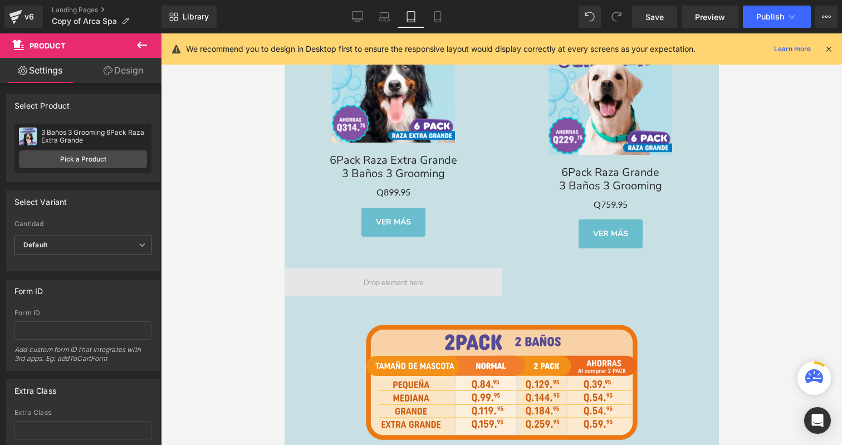
click at [398, 274] on span at bounding box center [393, 282] width 68 height 16
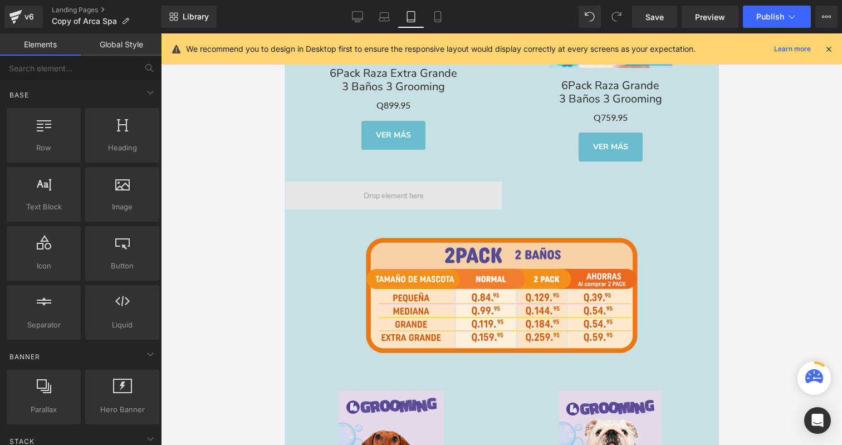
scroll to position [3963, 0]
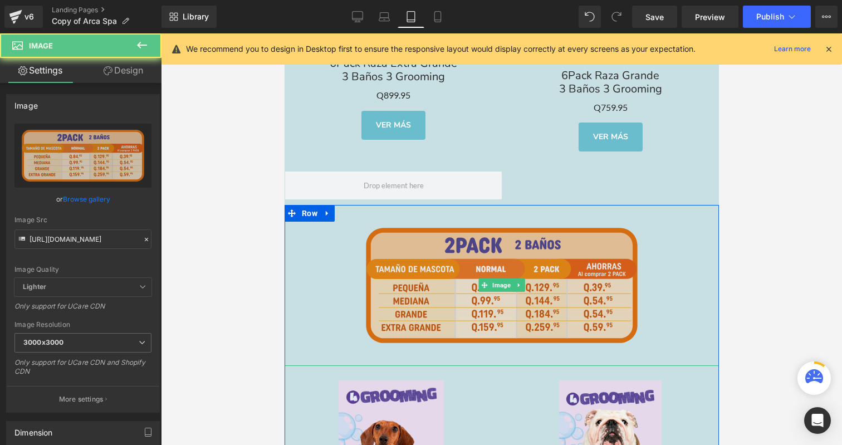
click at [435, 249] on img at bounding box center [501, 286] width 304 height 162
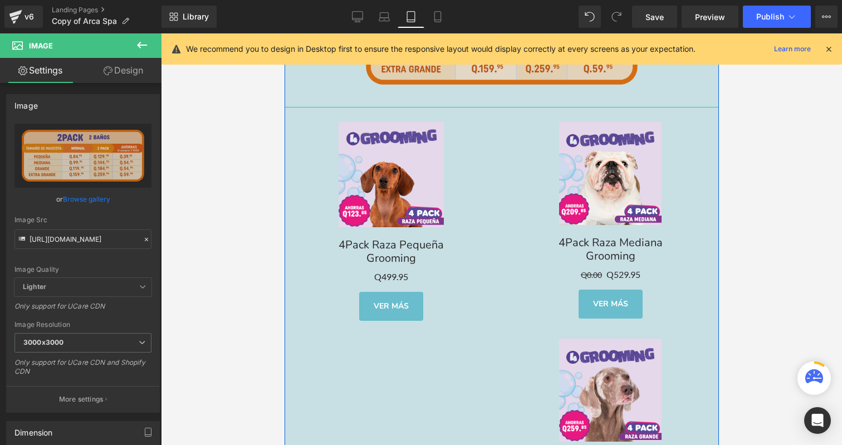
click at [434, 252] on div "Grooming" at bounding box center [391, 258] width 210 height 13
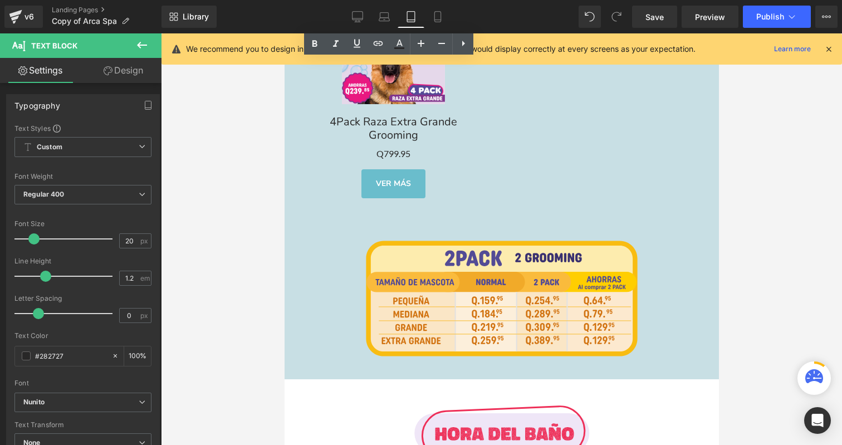
scroll to position [4791, 0]
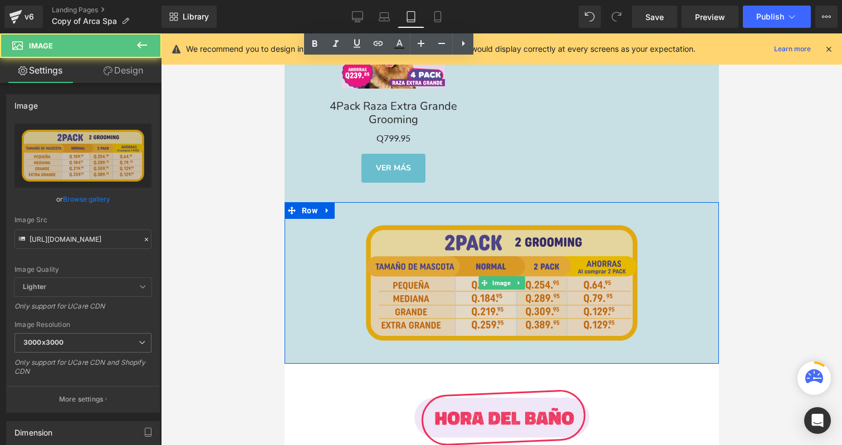
click at [425, 277] on img at bounding box center [501, 283] width 304 height 162
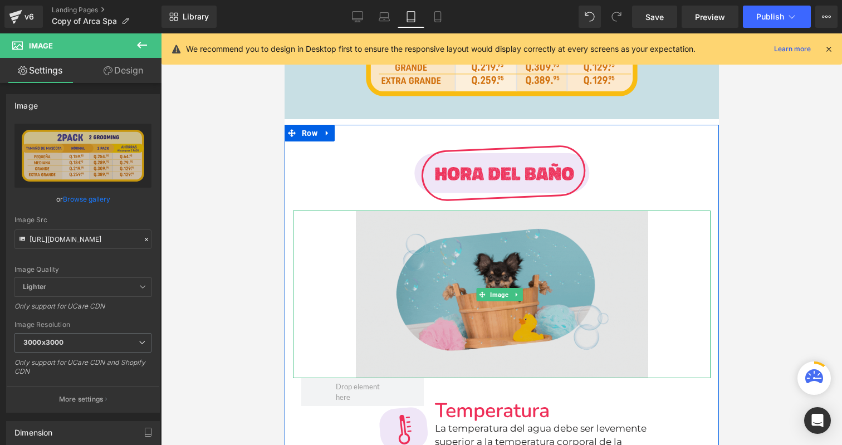
scroll to position [5036, 0]
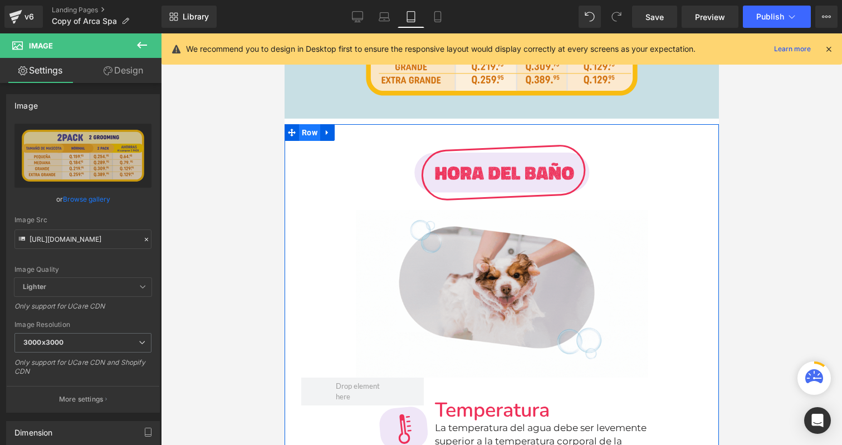
click at [309, 131] on span "Row" at bounding box center [309, 132] width 21 height 17
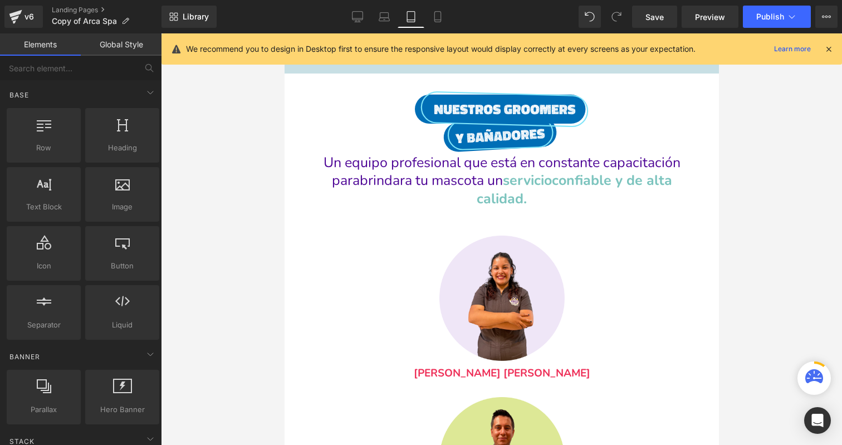
scroll to position [5054, 0]
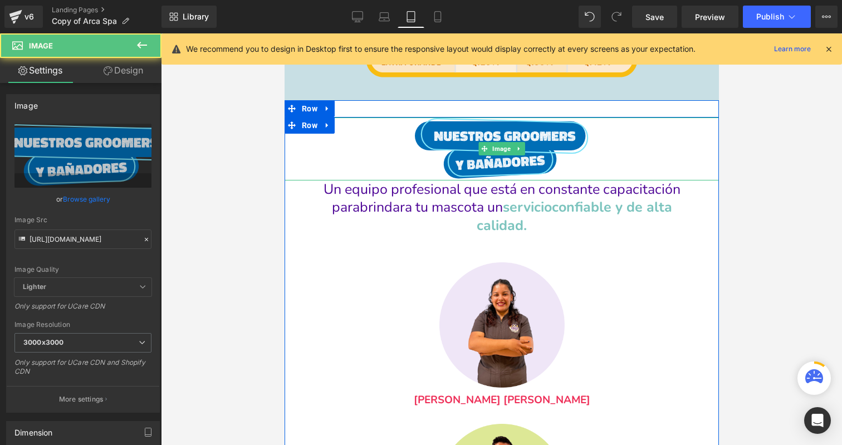
click at [324, 160] on div at bounding box center [501, 149] width 434 height 63
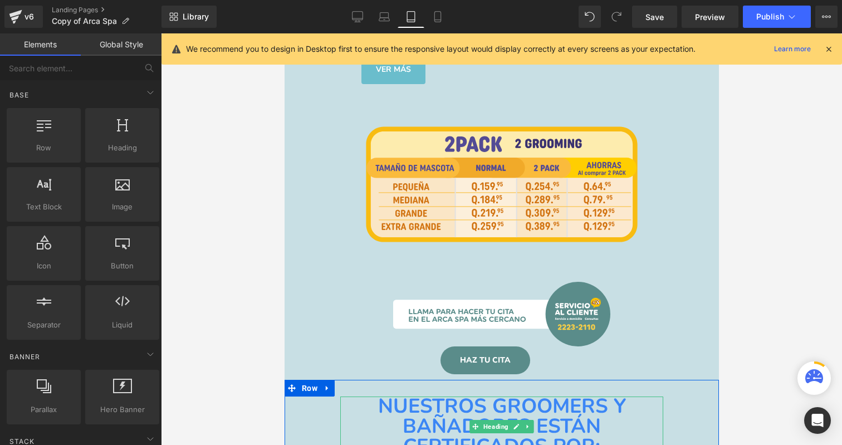
scroll to position [4869, 0]
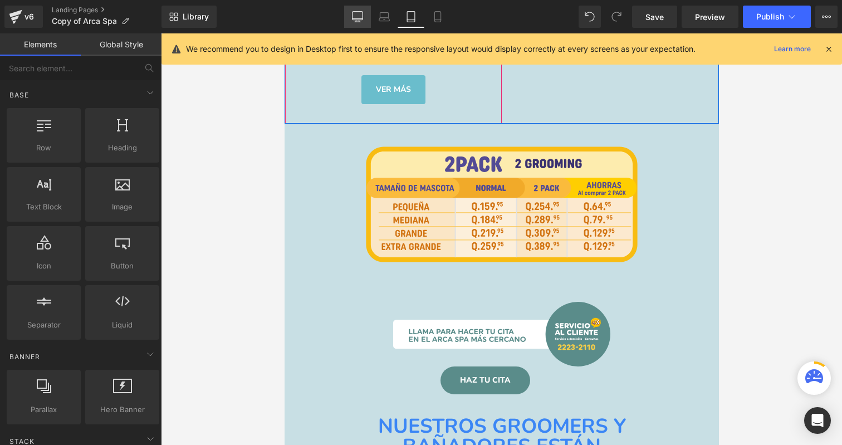
click at [358, 13] on icon at bounding box center [357, 16] width 11 height 11
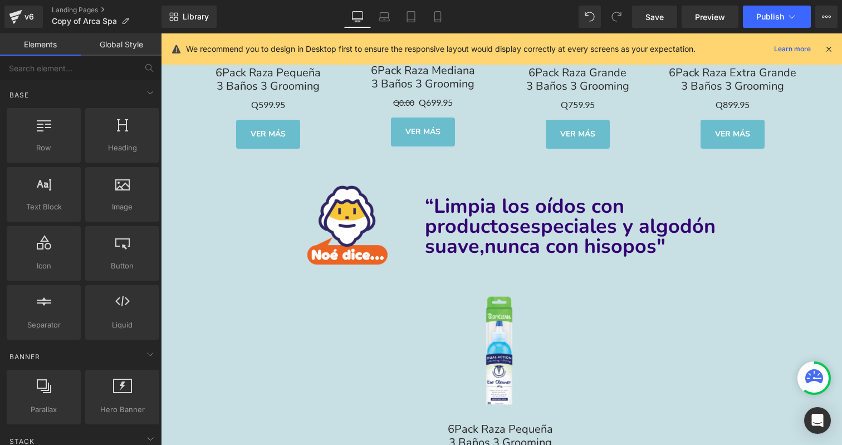
scroll to position [4200, 0]
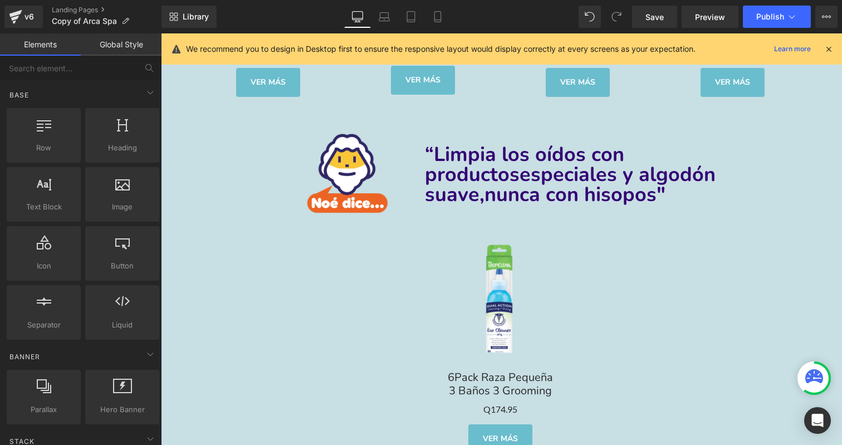
click at [184, 131] on span "Row" at bounding box center [186, 136] width 17 height 13
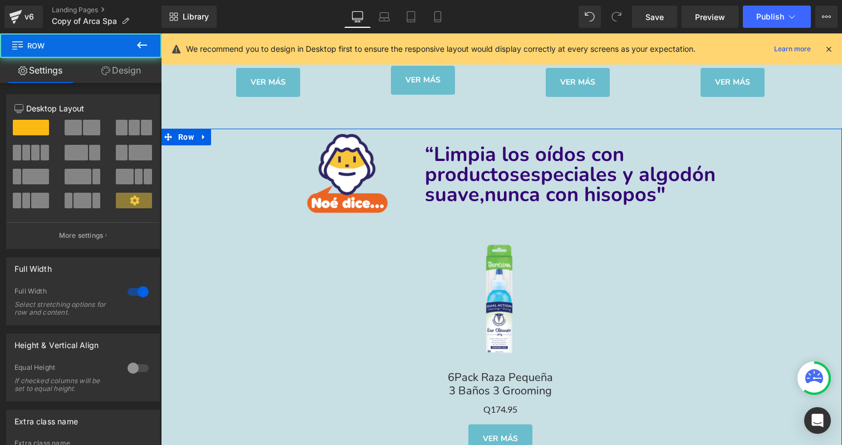
click at [114, 55] on span "Row" at bounding box center [66, 45] width 111 height 25
click at [114, 69] on link "Design" at bounding box center [121, 70] width 81 height 25
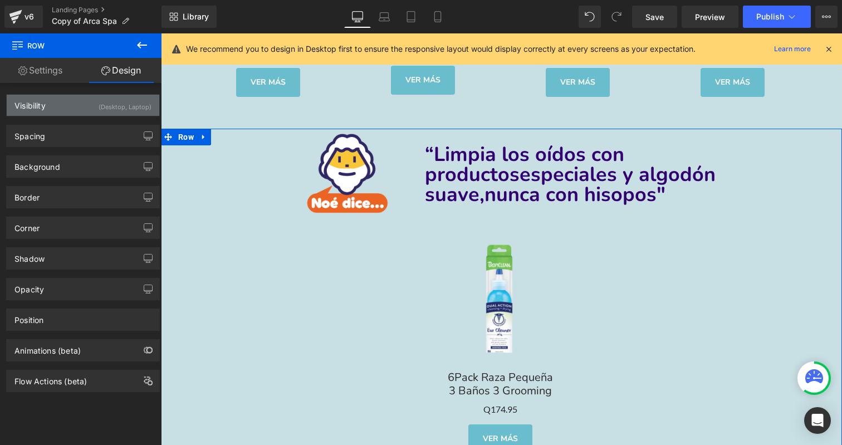
click at [115, 111] on div "(Desktop, Laptop)" at bounding box center [125, 104] width 53 height 18
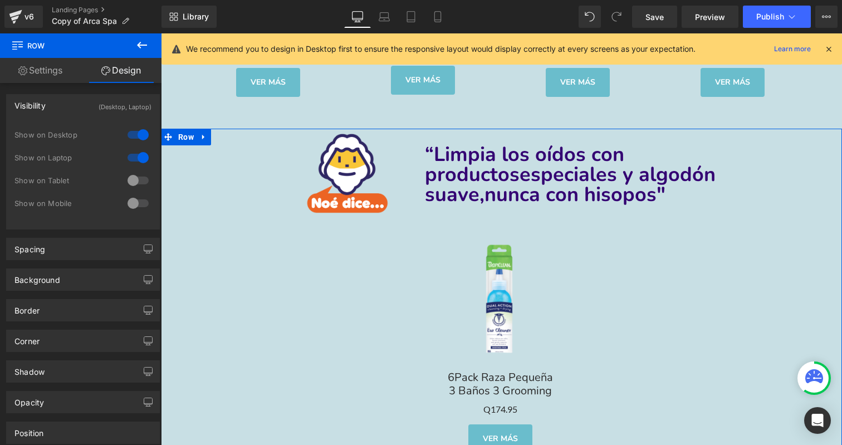
click at [139, 184] on div at bounding box center [138, 181] width 27 height 18
click at [139, 205] on div at bounding box center [138, 203] width 27 height 18
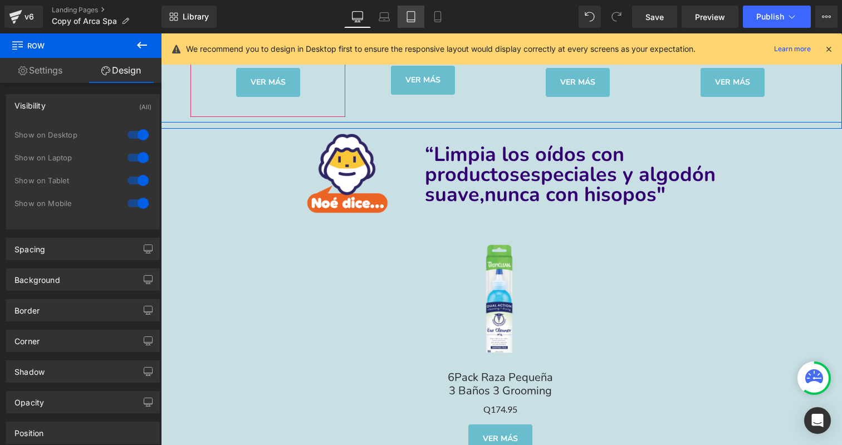
click at [417, 18] on link "Tablet" at bounding box center [411, 17] width 27 height 22
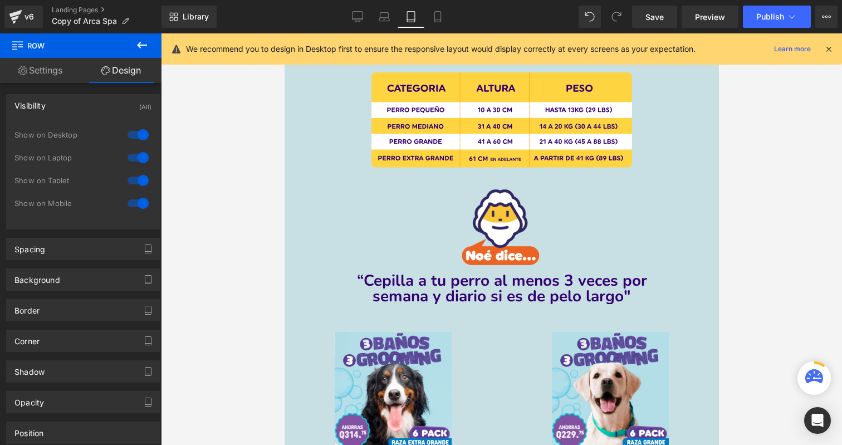
scroll to position [1743, 0]
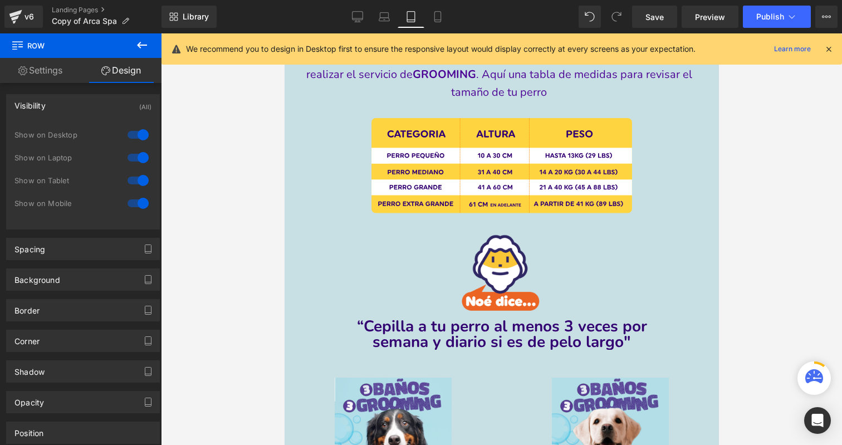
click at [444, 250] on div at bounding box center [501, 274] width 434 height 89
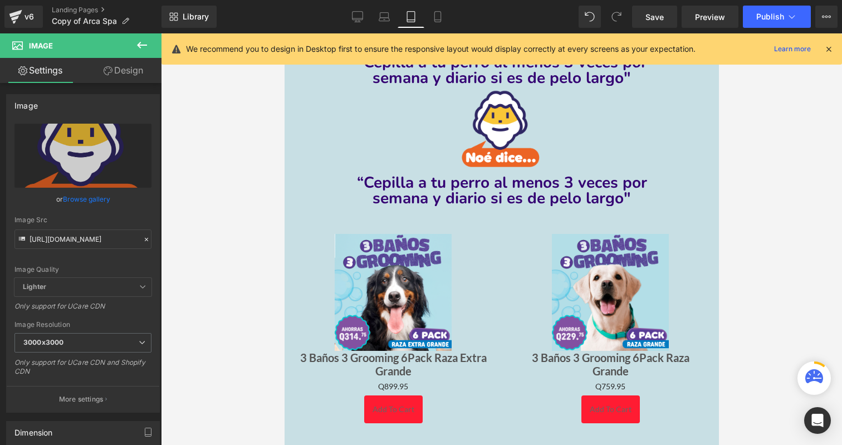
scroll to position [2012, 0]
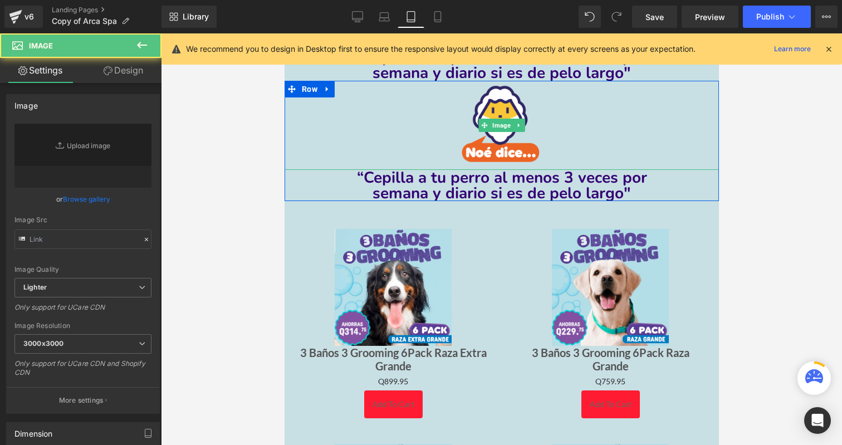
click at [330, 107] on div at bounding box center [501, 125] width 434 height 89
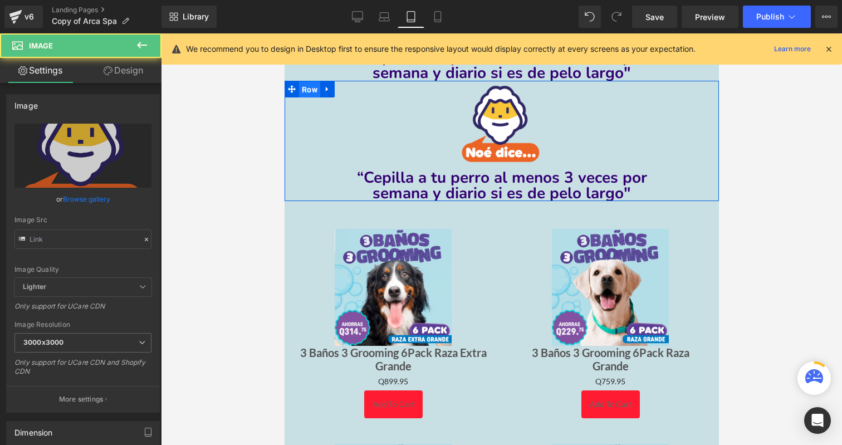
click at [308, 86] on span "Row" at bounding box center [309, 89] width 21 height 17
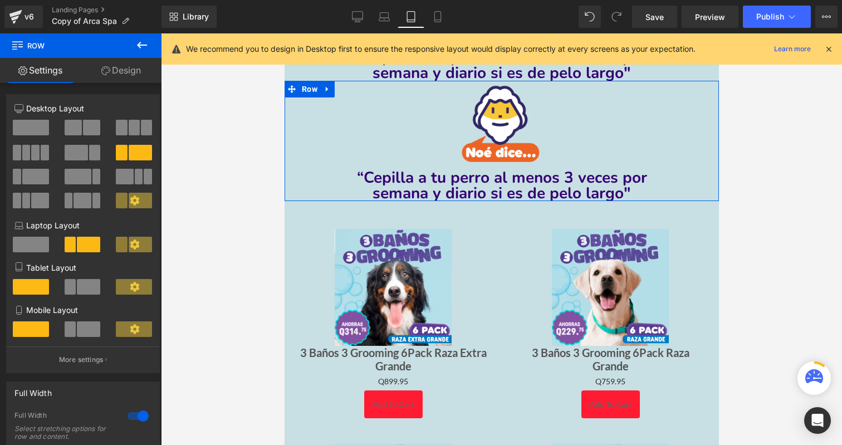
click at [139, 76] on link "Design" at bounding box center [121, 70] width 81 height 25
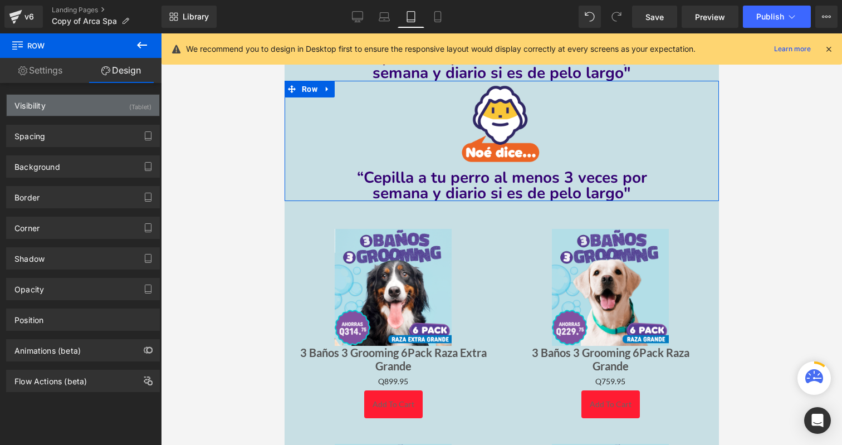
click at [129, 106] on div "(Tablet)" at bounding box center [140, 104] width 22 height 18
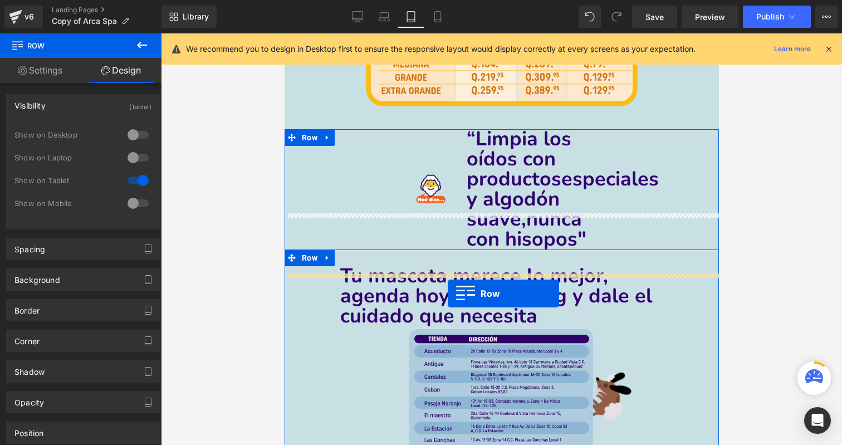
scroll to position [5097, 0]
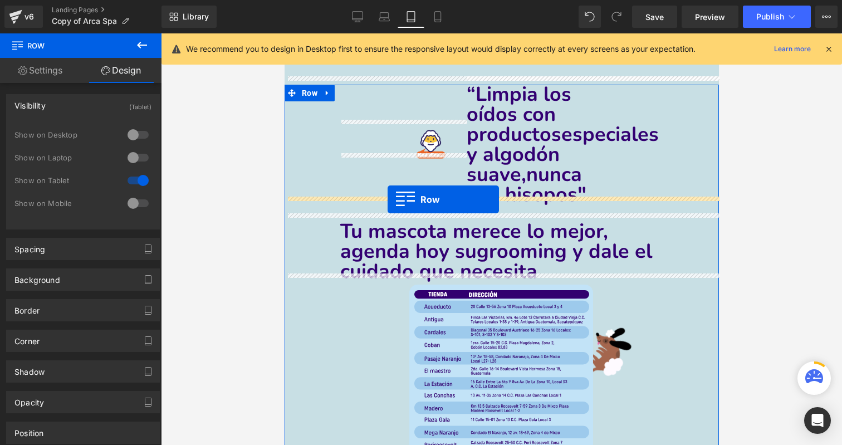
drag, startPoint x: 310, startPoint y: 87, endPoint x: 387, endPoint y: 199, distance: 136.1
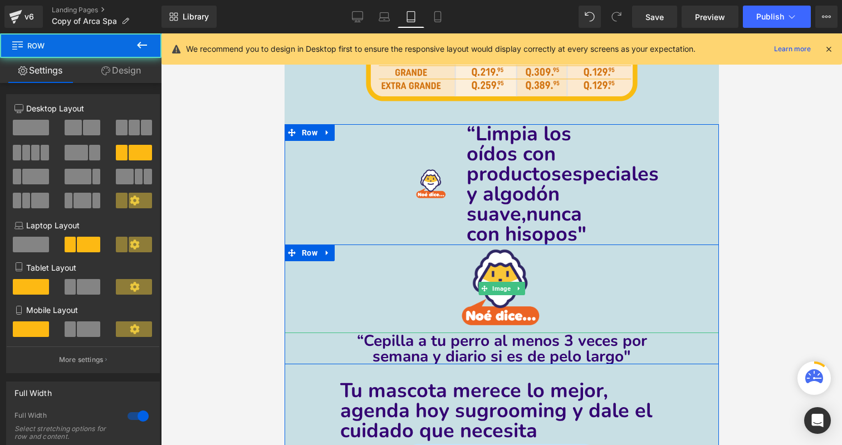
scroll to position [5021, 0]
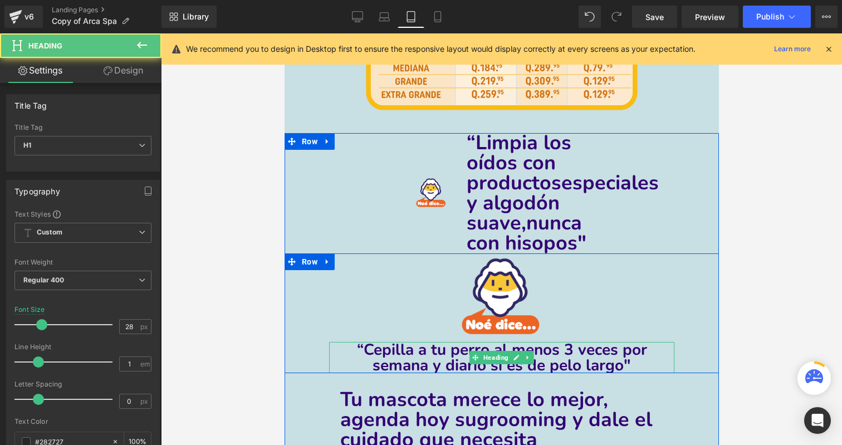
click at [448, 350] on span "“Cepilla a tu perro al menos 3 veces por semana y diario si es de pelo largo" at bounding box center [501, 357] width 290 height 37
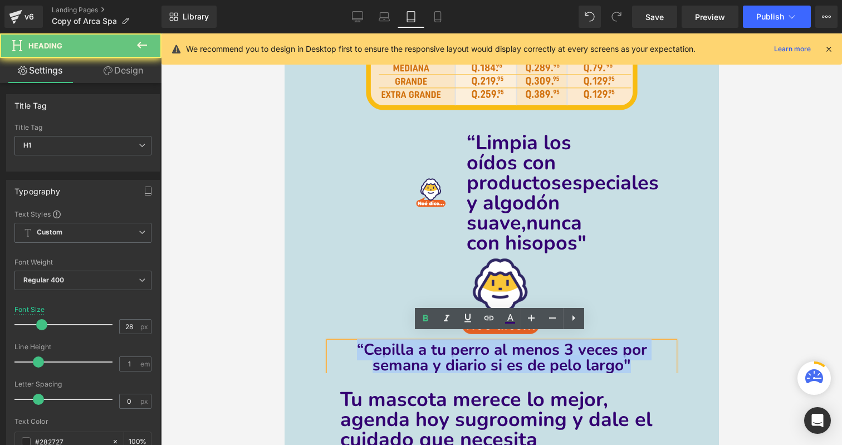
click at [448, 350] on span "“Cepilla a tu perro al menos 3 veces por semana y diario si es de pelo largo" at bounding box center [501, 357] width 290 height 37
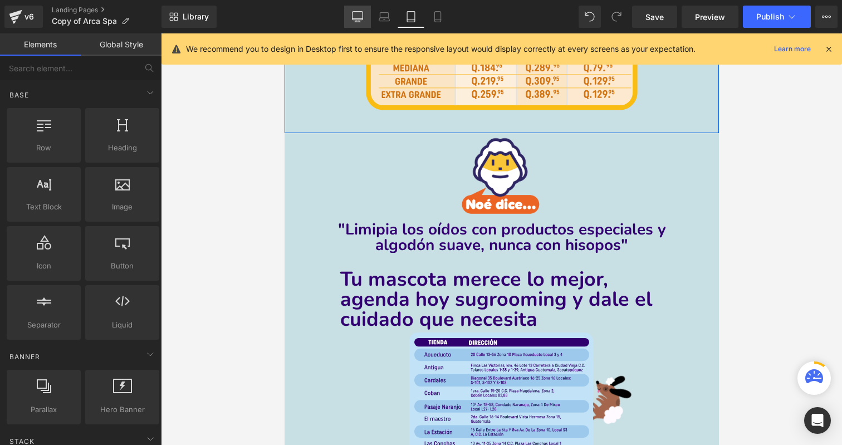
click at [355, 19] on icon at bounding box center [358, 16] width 11 height 8
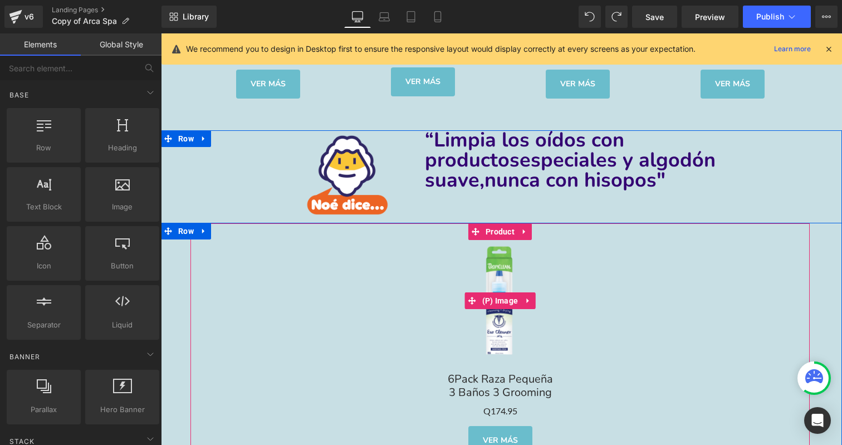
scroll to position [4179, 0]
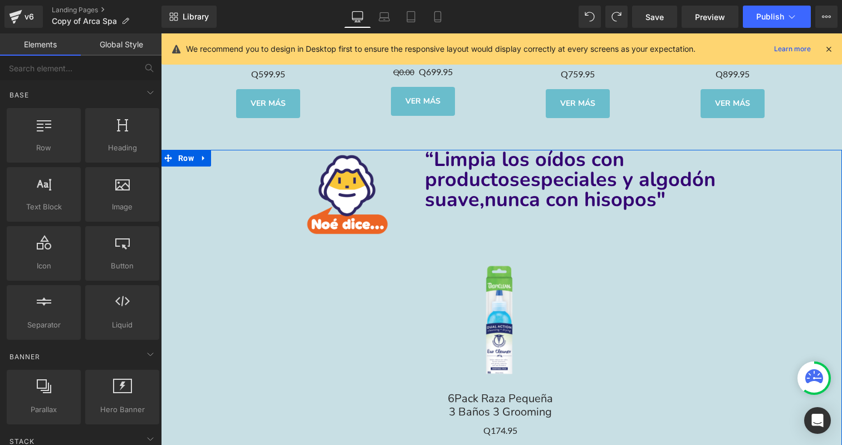
click at [462, 171] on span "“Limpia los oídos con productos" at bounding box center [524, 169] width 199 height 47
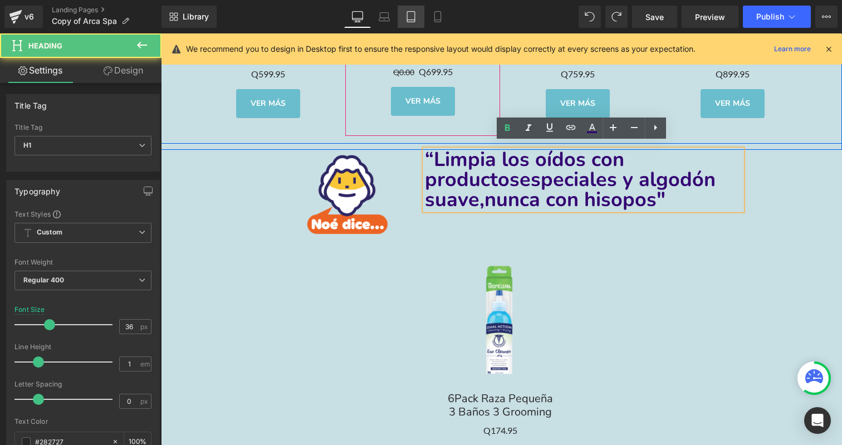
click at [410, 20] on icon at bounding box center [411, 20] width 8 height 0
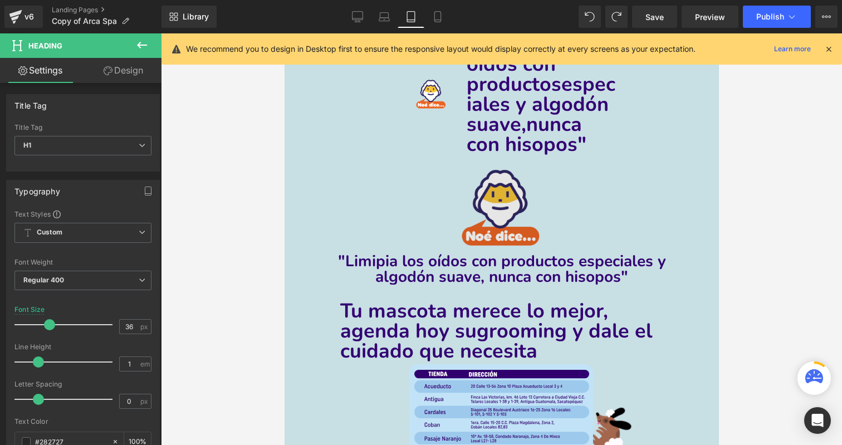
scroll to position [5027, 0]
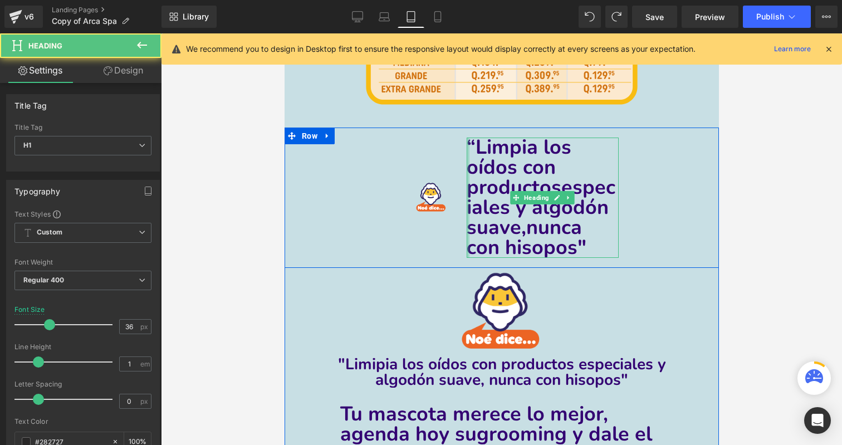
click at [466, 170] on div "“Limpia los oídos con productos especiales y algodón suave, nunca con hisopos" …" at bounding box center [542, 198] width 152 height 120
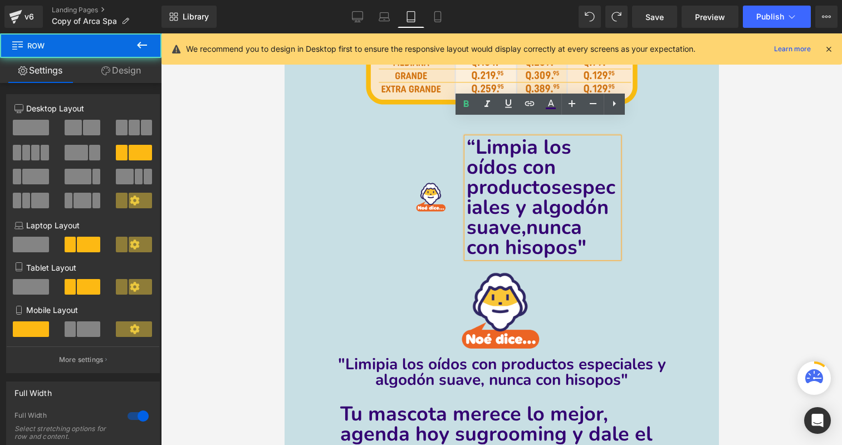
click at [359, 158] on div "Image" at bounding box center [403, 198] width 126 height 140
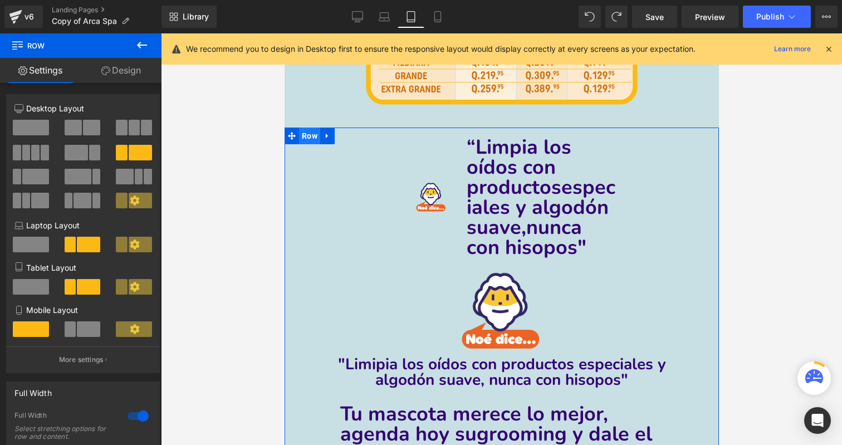
click at [312, 129] on span "Row" at bounding box center [309, 136] width 21 height 17
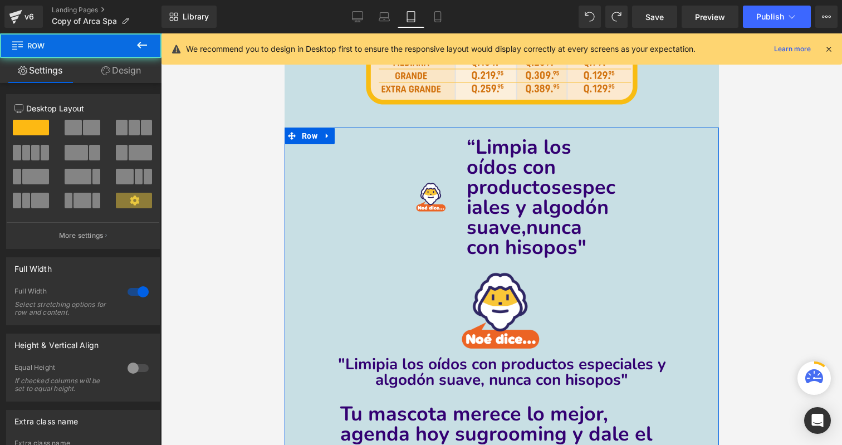
click at [126, 70] on link "Design" at bounding box center [121, 70] width 81 height 25
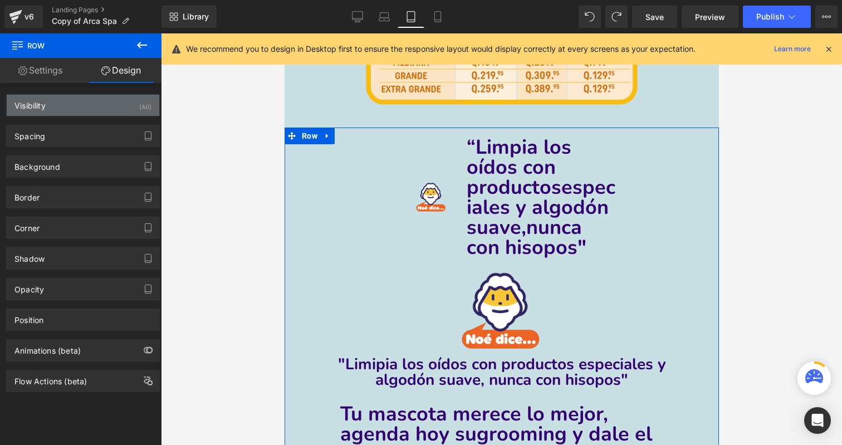
click at [130, 108] on div "Visibility (All)" at bounding box center [83, 105] width 153 height 21
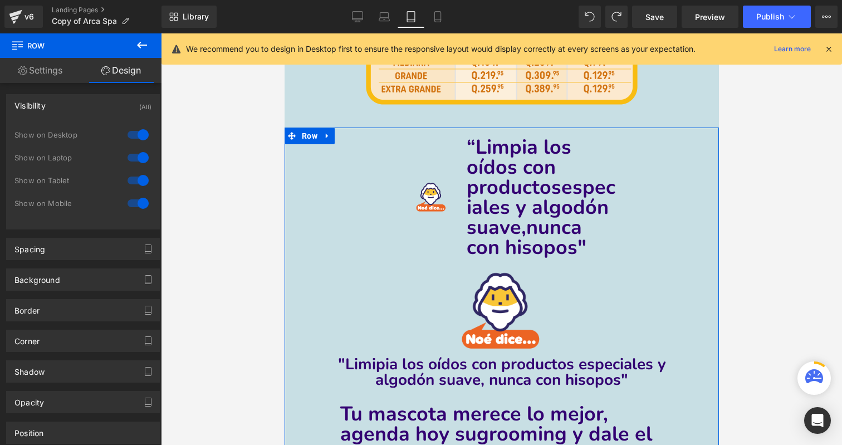
click at [134, 185] on div at bounding box center [138, 181] width 27 height 18
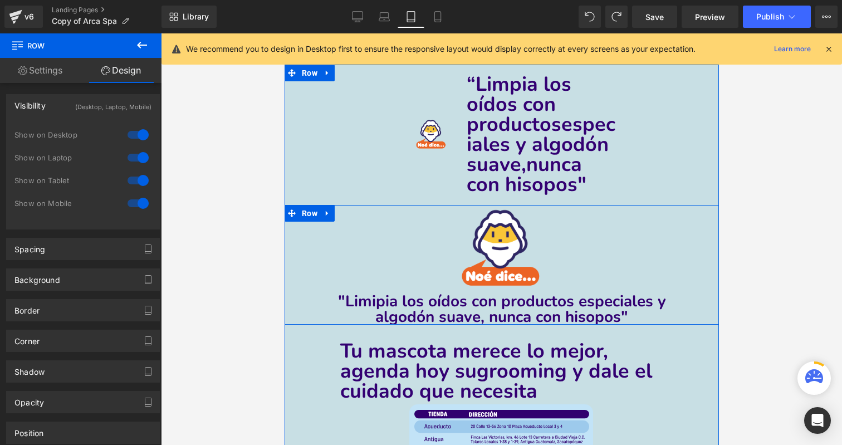
scroll to position [5107, 0]
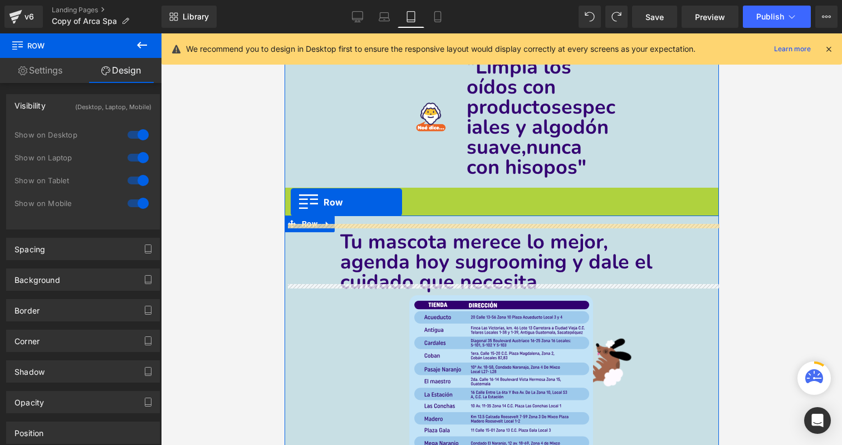
drag, startPoint x: 307, startPoint y: 182, endPoint x: 290, endPoint y: 202, distance: 26.9
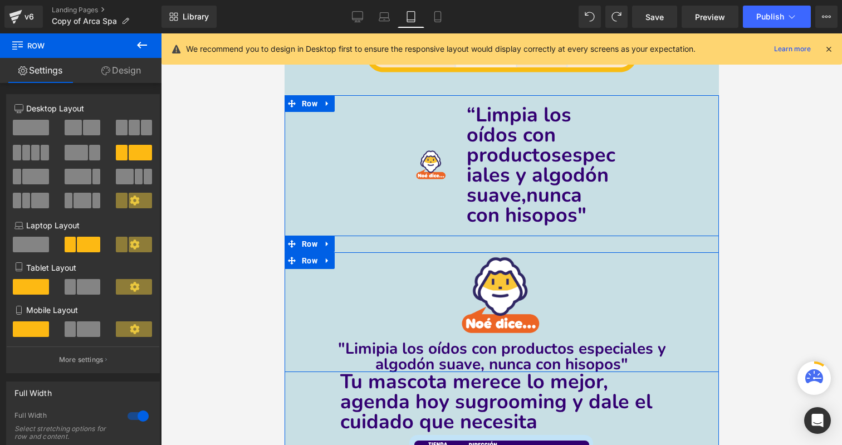
scroll to position [5011, 0]
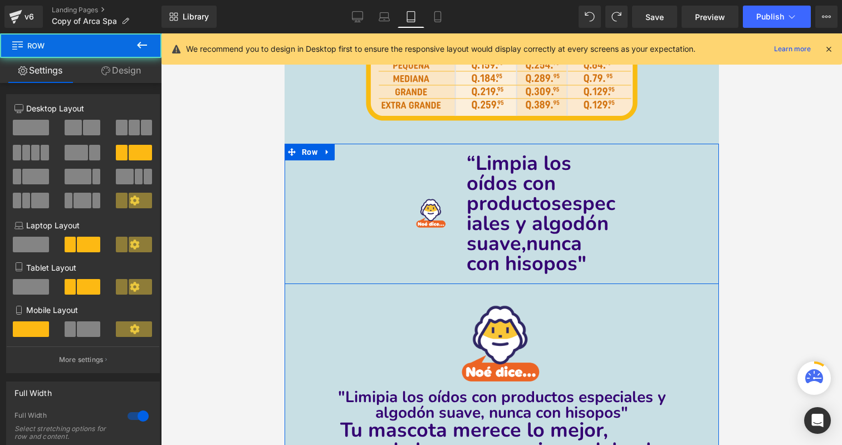
click at [329, 217] on div "Image “Limpia los oídos con productos especiales y algodón suave, nunca con his…" at bounding box center [501, 214] width 434 height 140
click at [314, 144] on span "Row" at bounding box center [309, 152] width 21 height 17
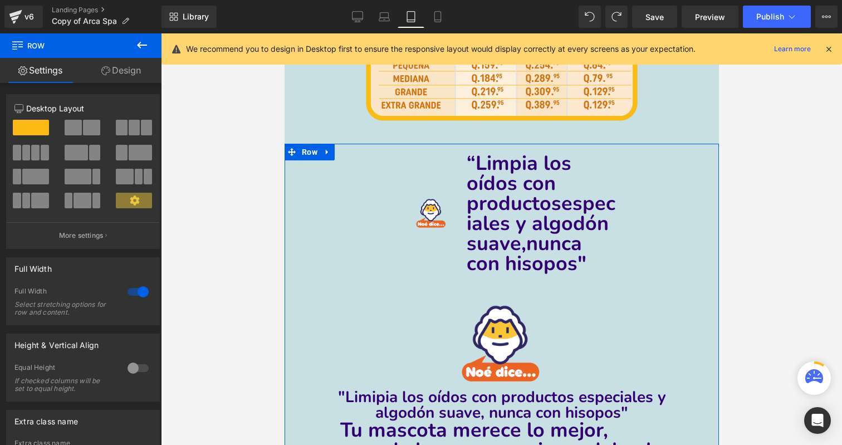
click at [138, 75] on link "Design" at bounding box center [121, 70] width 81 height 25
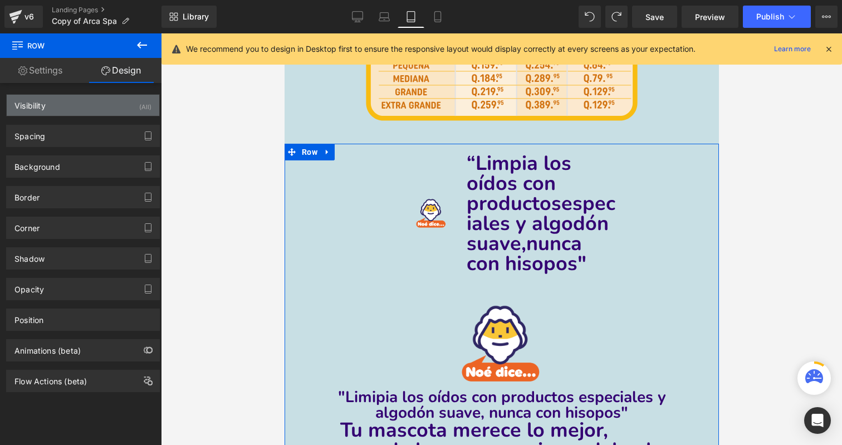
click at [114, 106] on div "Visibility (All)" at bounding box center [83, 105] width 153 height 21
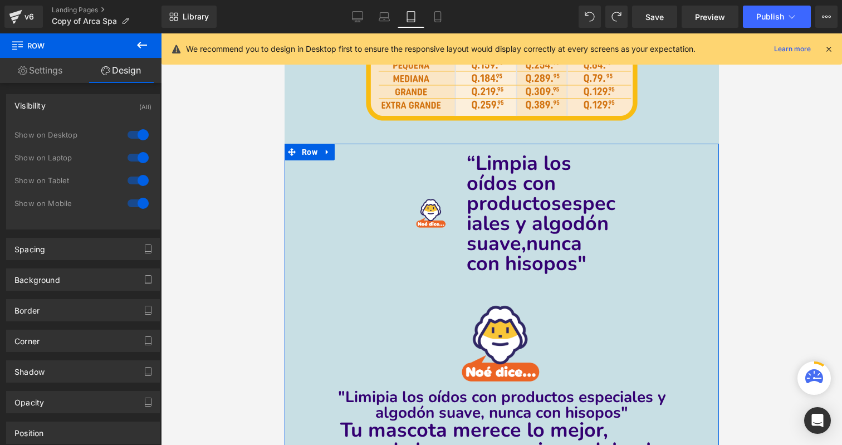
click at [140, 182] on div at bounding box center [138, 181] width 27 height 18
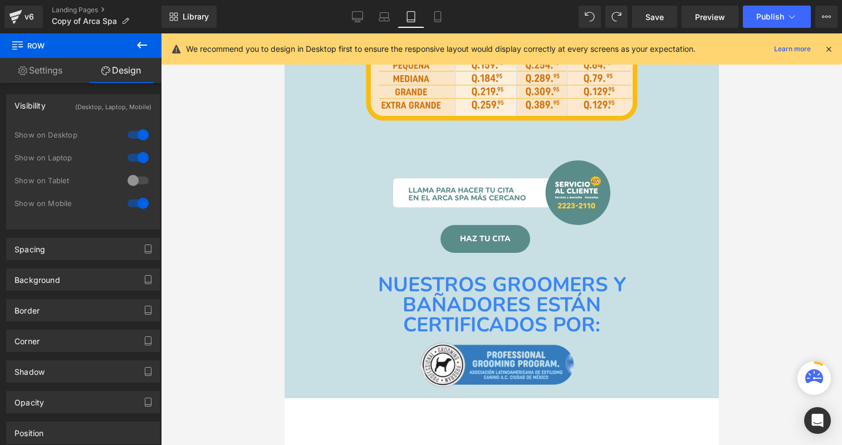
click at [141, 181] on div at bounding box center [138, 181] width 27 height 18
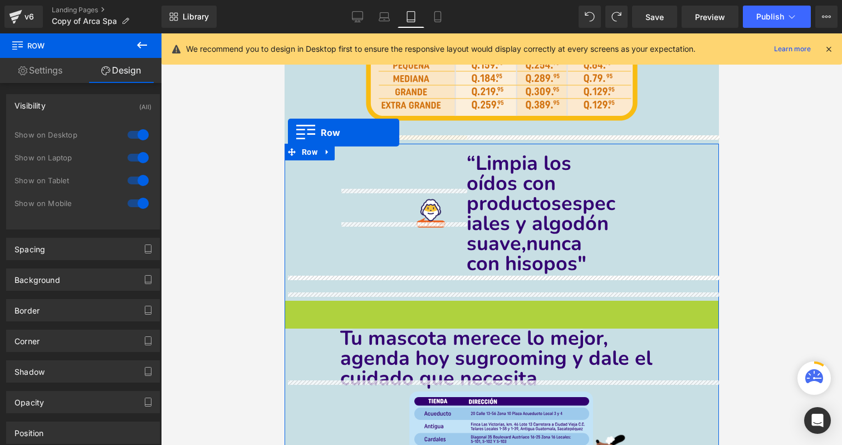
drag, startPoint x: 305, startPoint y: 307, endPoint x: 287, endPoint y: 131, distance: 177.5
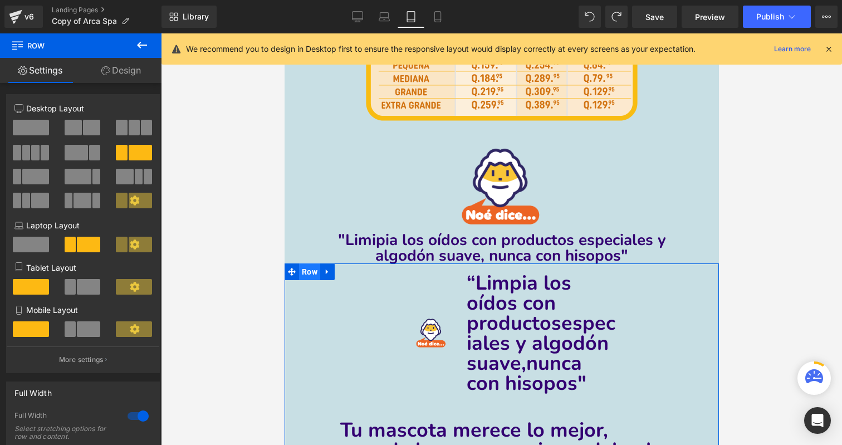
click at [305, 264] on span "Row" at bounding box center [309, 271] width 21 height 17
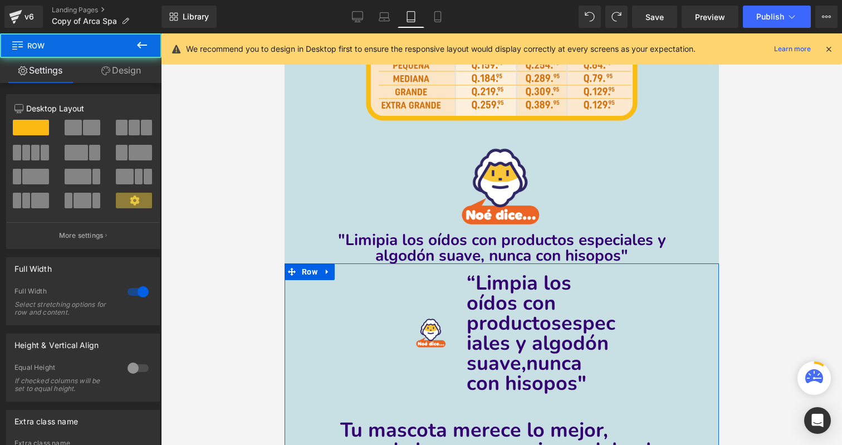
click at [118, 85] on div "12 12 12 Column Size Customizer 12 Desktop Layout Laptop Layout Tablet Layout M…" at bounding box center [83, 301] width 167 height 436
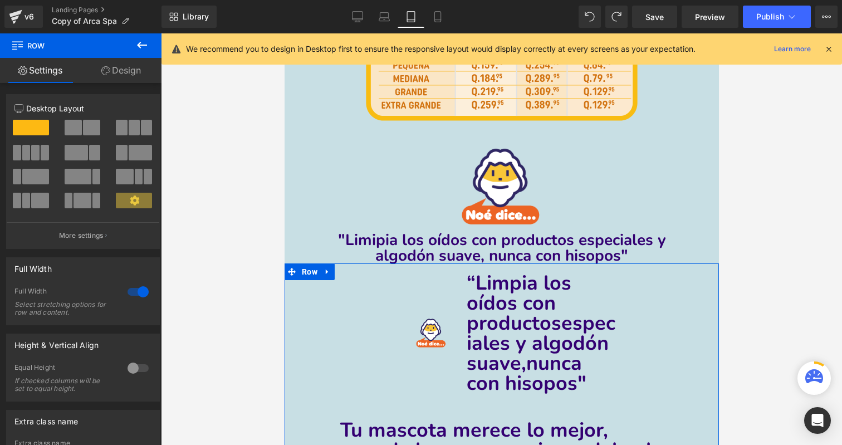
click at [124, 66] on link "Design" at bounding box center [121, 70] width 81 height 25
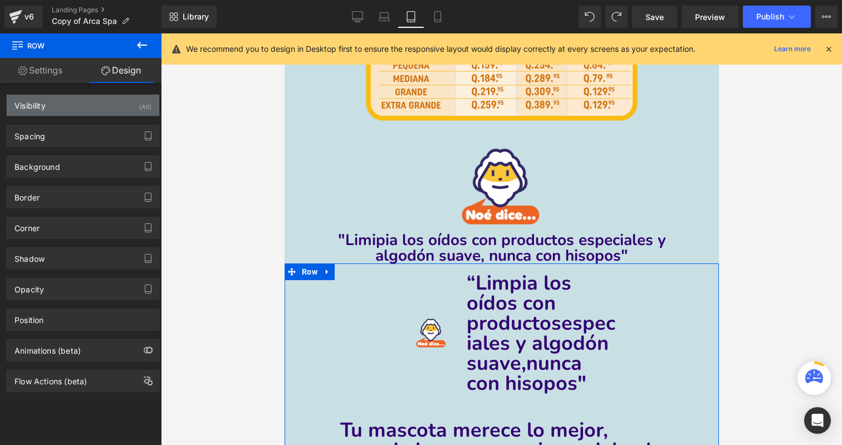
click at [133, 95] on div "Visibility (All)" at bounding box center [83, 105] width 153 height 21
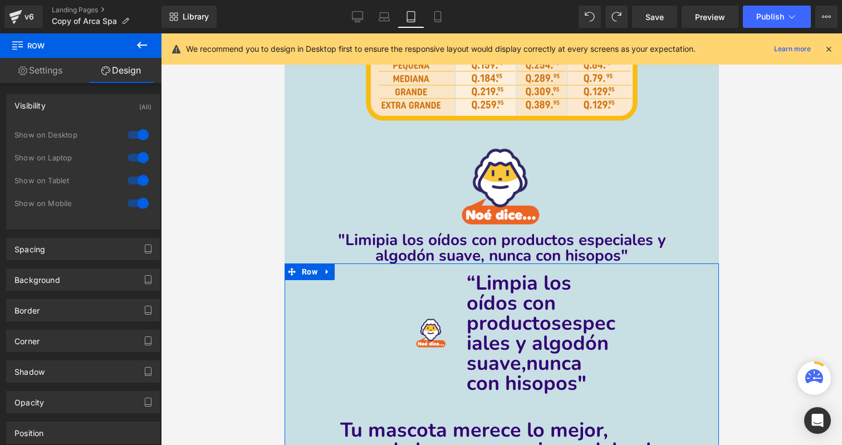
click at [132, 188] on div at bounding box center [138, 181] width 27 height 18
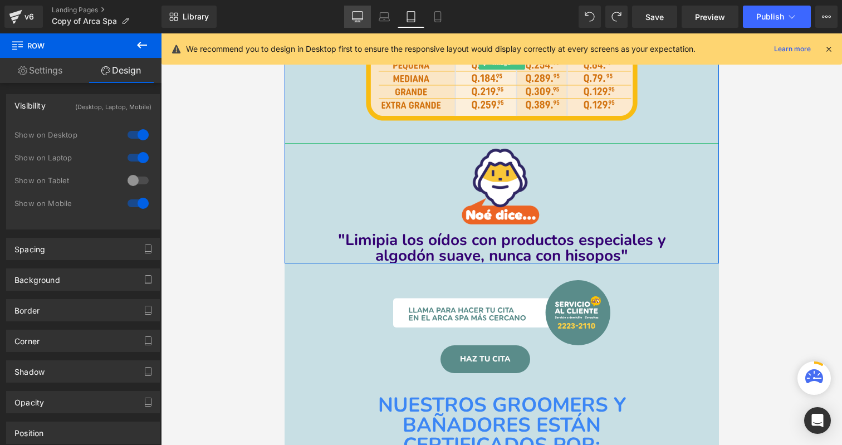
click at [358, 16] on icon at bounding box center [357, 16] width 11 height 11
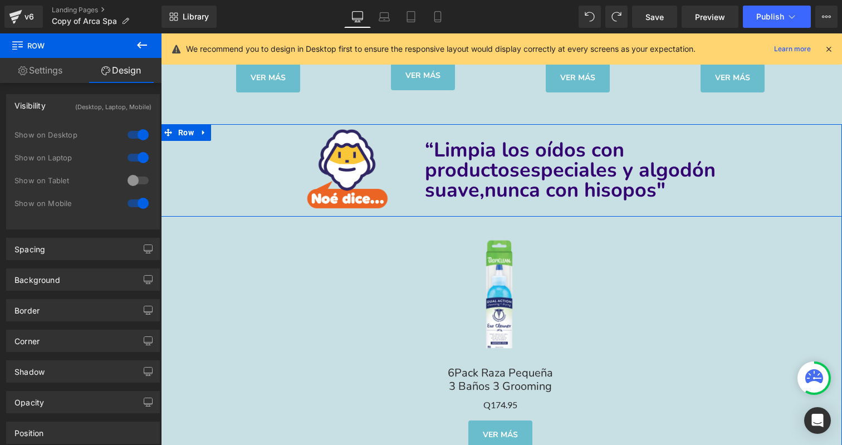
scroll to position [4248, 0]
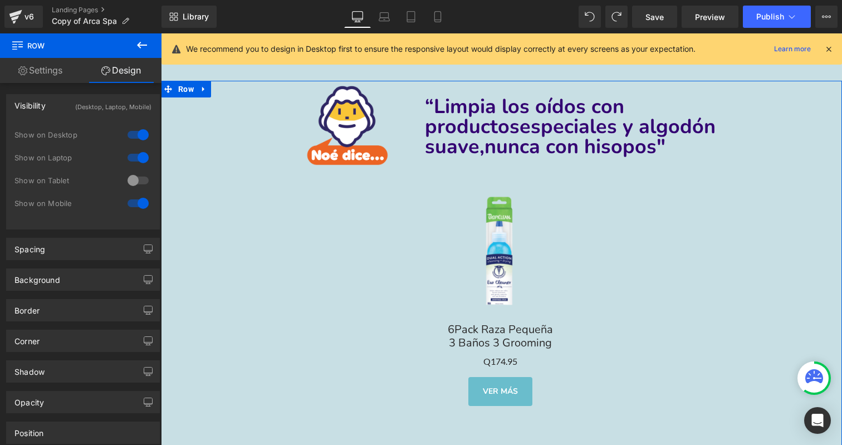
click at [498, 250] on div "Sale Off (P) Image" at bounding box center [500, 250] width 608 height 121
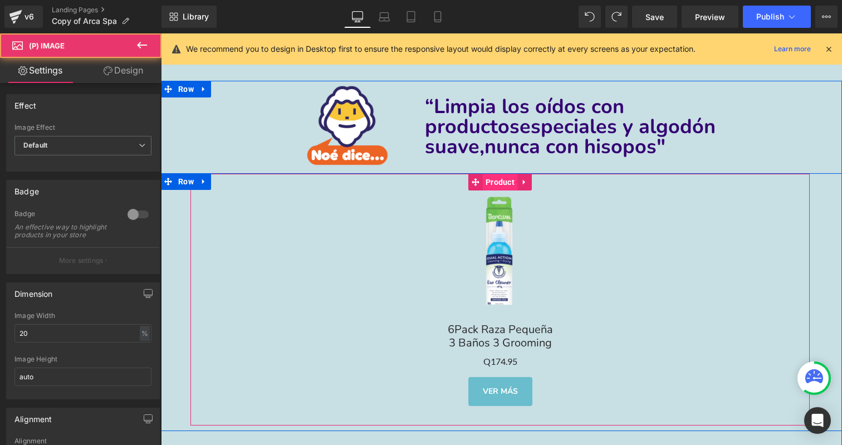
click at [498, 179] on span "Product" at bounding box center [500, 182] width 35 height 17
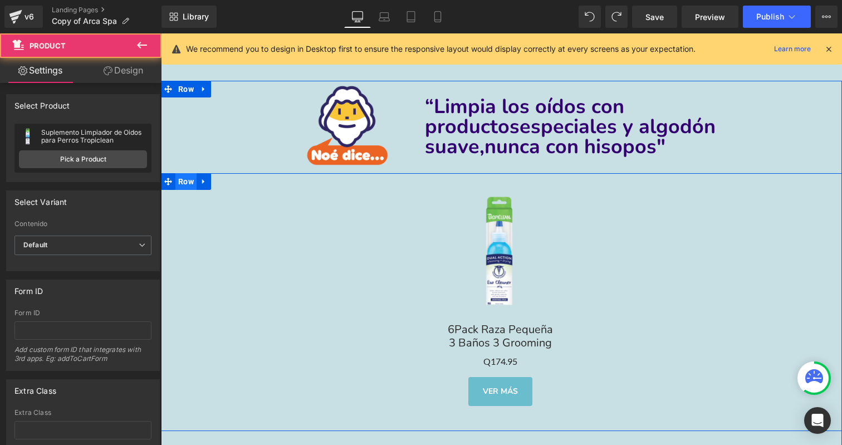
click at [185, 173] on span "Row" at bounding box center [185, 181] width 21 height 17
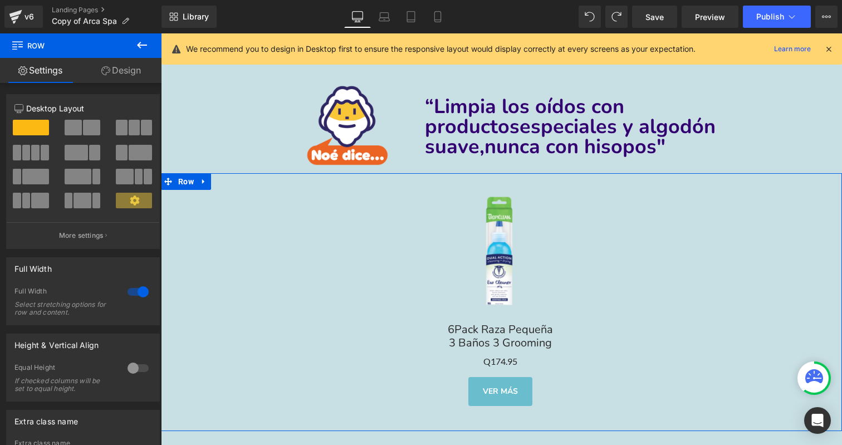
click at [136, 68] on link "Design" at bounding box center [121, 70] width 81 height 25
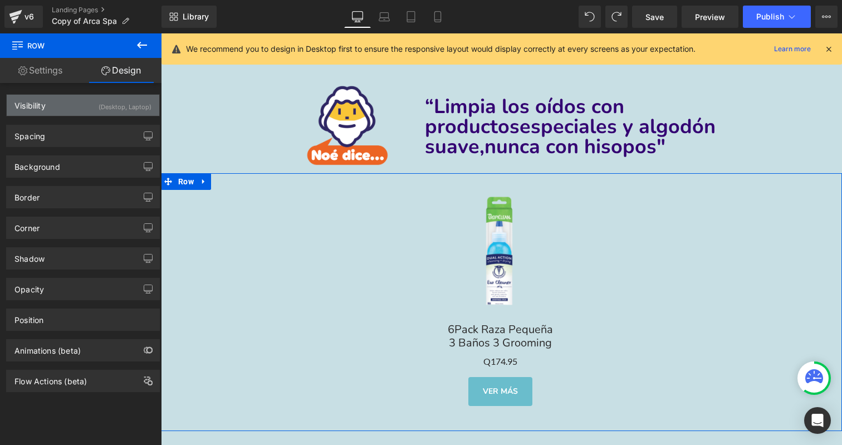
click at [134, 104] on div "(Desktop, Laptop)" at bounding box center [125, 104] width 53 height 18
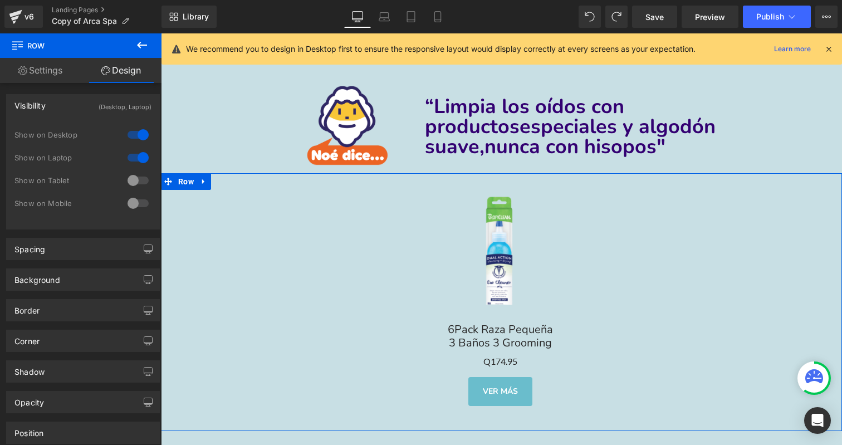
click at [134, 184] on div at bounding box center [138, 181] width 27 height 18
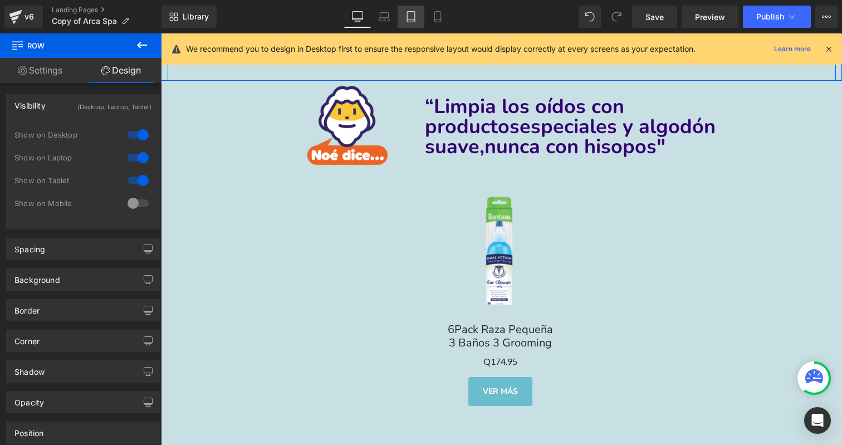
click at [422, 23] on link "Tablet" at bounding box center [411, 17] width 27 height 22
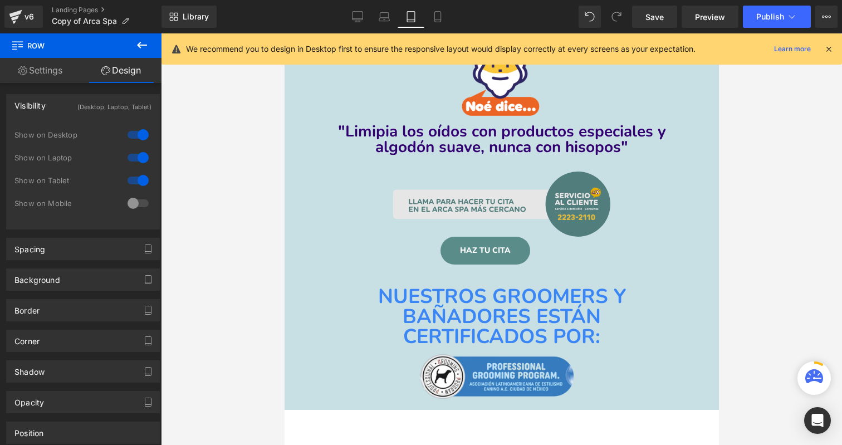
scroll to position [5101, 0]
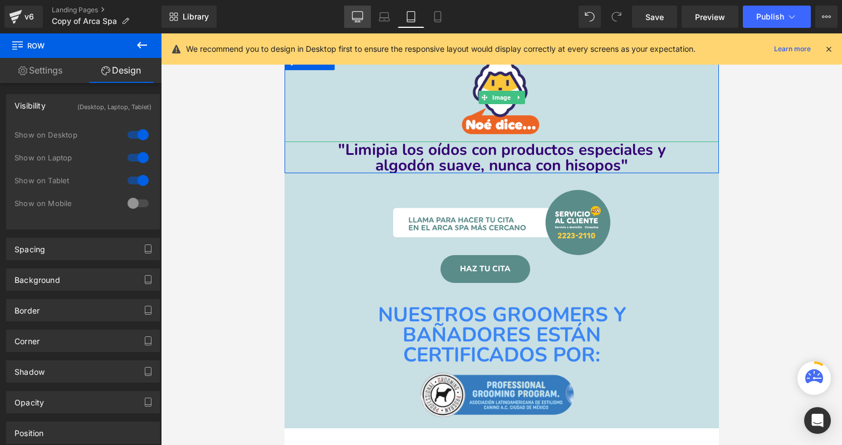
click at [354, 17] on icon at bounding box center [357, 16] width 11 height 11
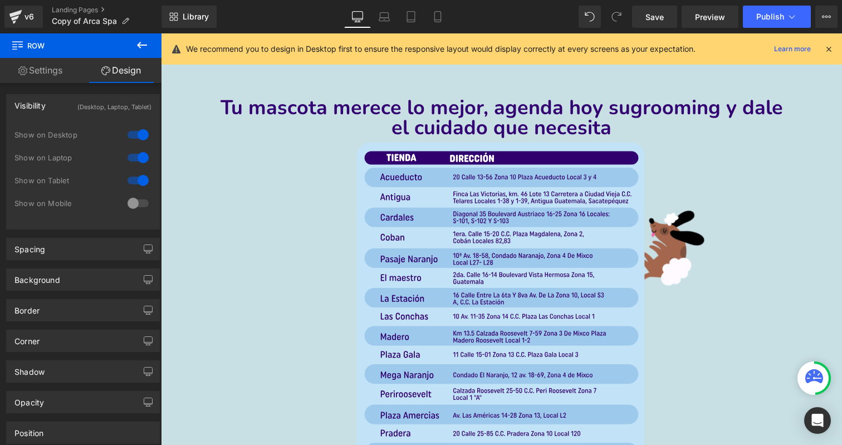
scroll to position [4534, 0]
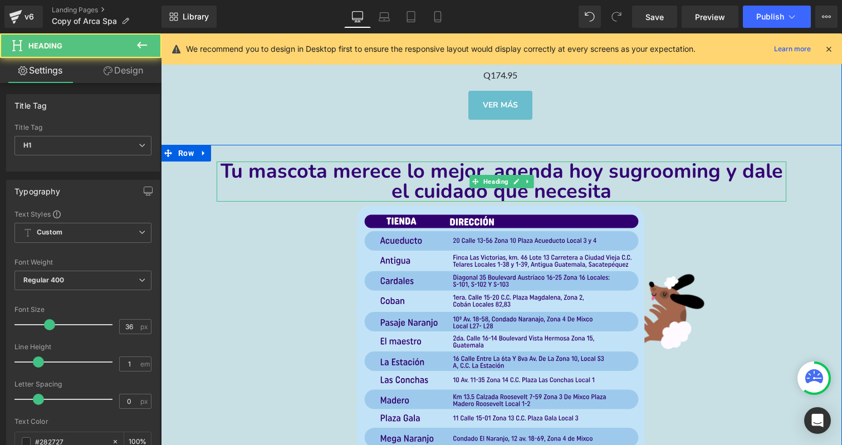
click at [270, 190] on h1 "Tu mascota merece lo mejor, agenda [DATE] su grooming y dale el cuidado que nec…" at bounding box center [502, 182] width 570 height 40
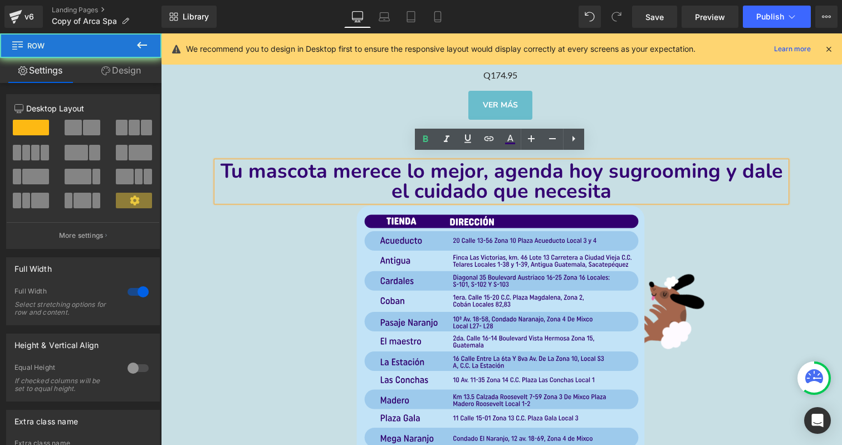
click at [173, 145] on div "Tu mascota merece lo mejor, agenda [DATE] su grooming y dale el cuidado que nec…" at bounding box center [501, 412] width 681 height 535
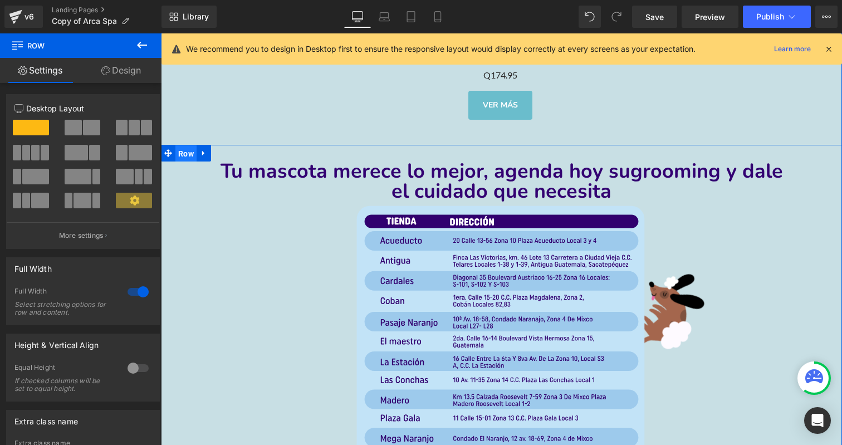
click at [182, 145] on span "Row" at bounding box center [185, 153] width 21 height 17
click at [403, 16] on link "Tablet" at bounding box center [411, 17] width 27 height 22
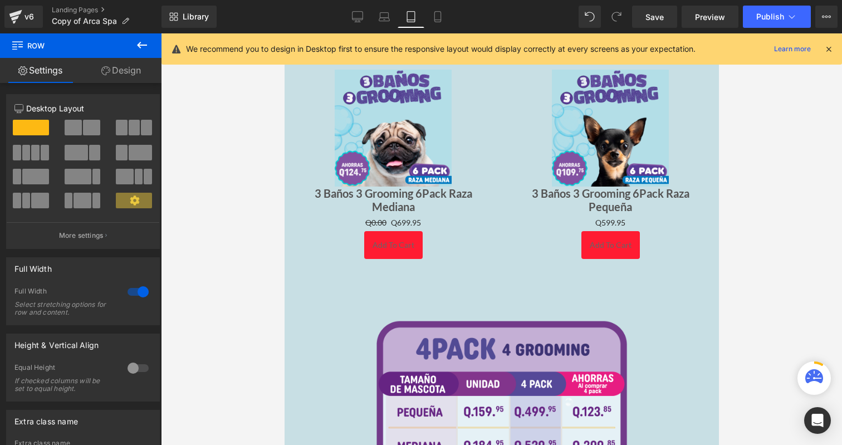
scroll to position [2320, 0]
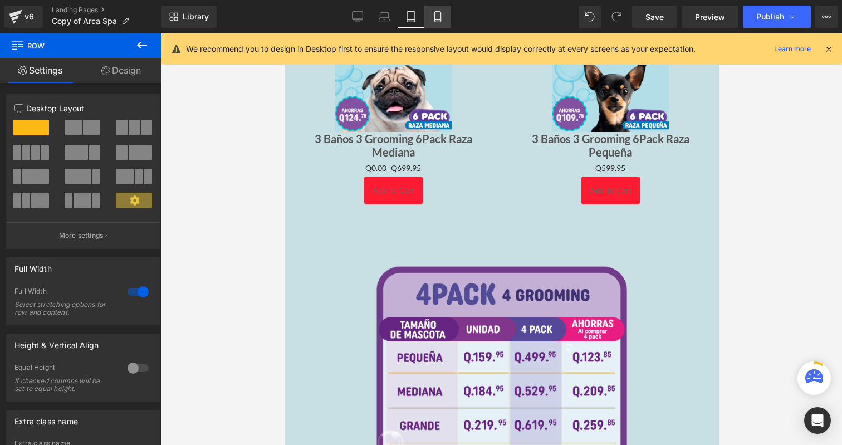
click at [437, 16] on icon at bounding box center [437, 16] width 11 height 11
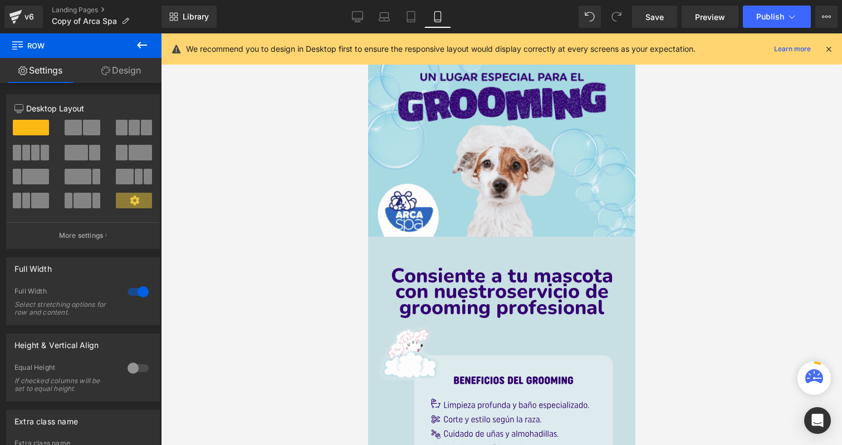
scroll to position [299, 0]
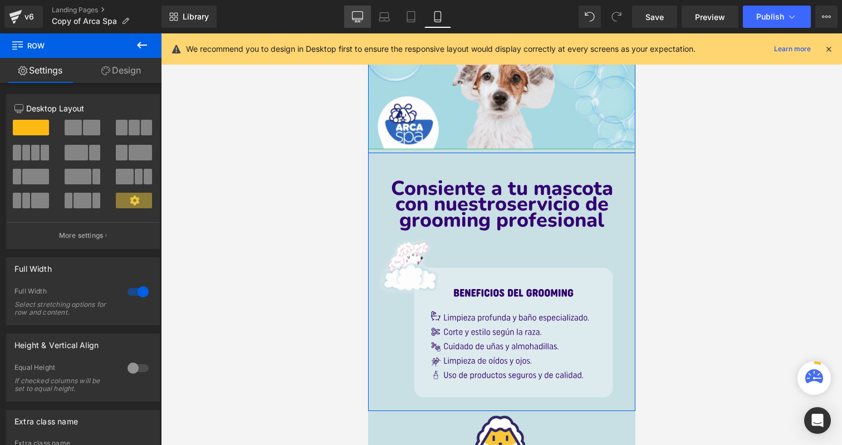
click at [356, 15] on icon at bounding box center [357, 16] width 11 height 11
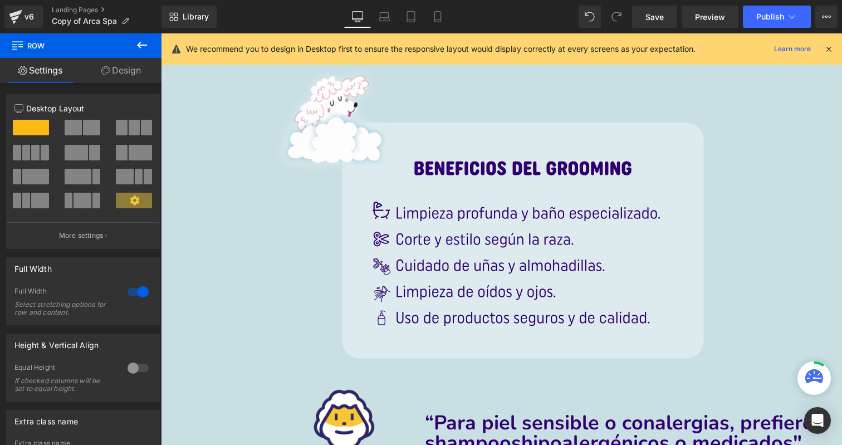
scroll to position [0, 0]
